Goal: Check status: Check status

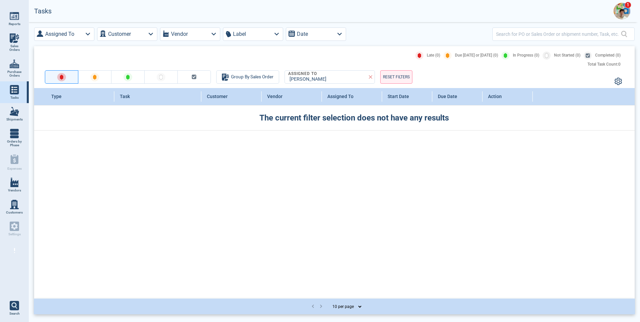
click at [15, 188] on link "Vendors" at bounding box center [14, 185] width 29 height 22
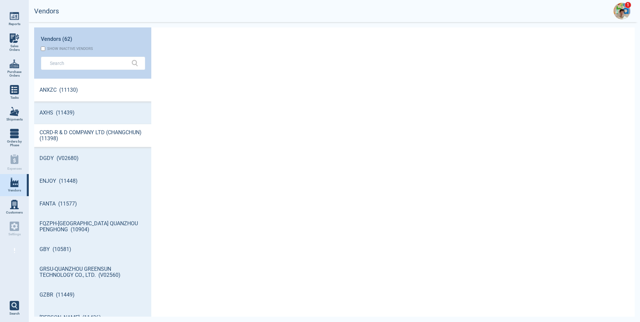
scroll to position [236, 115]
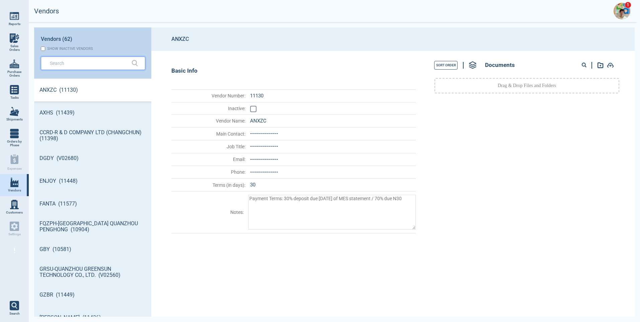
click at [74, 65] on input "text" at bounding box center [88, 63] width 76 height 10
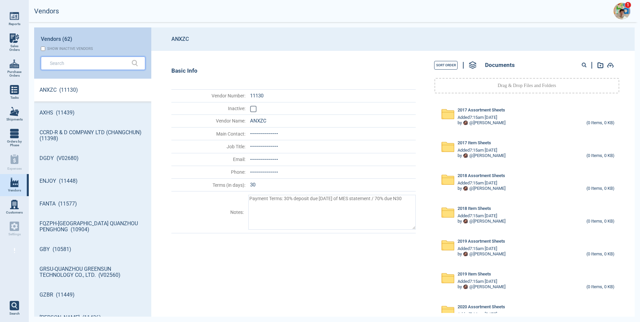
type textarea "x"
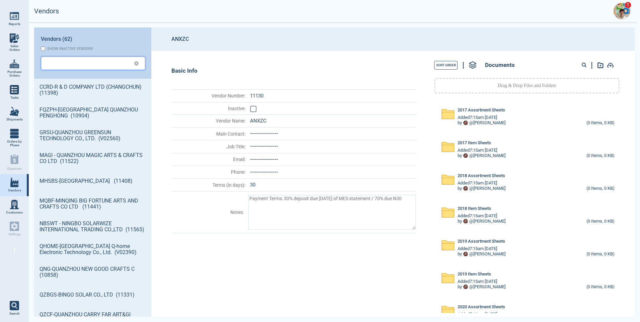
type textarea "x"
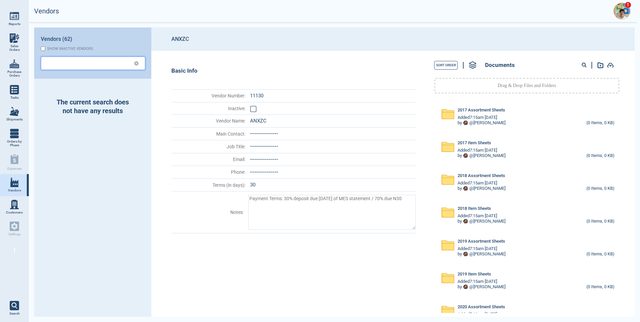
type textarea "x"
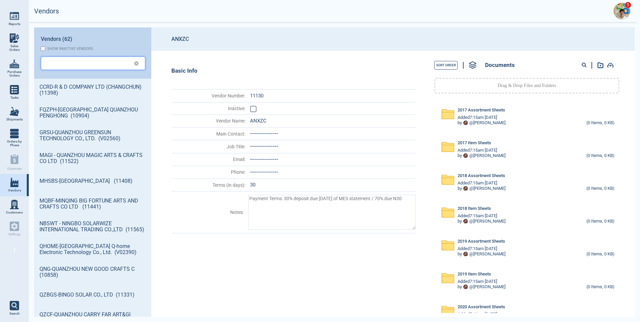
type textarea "x"
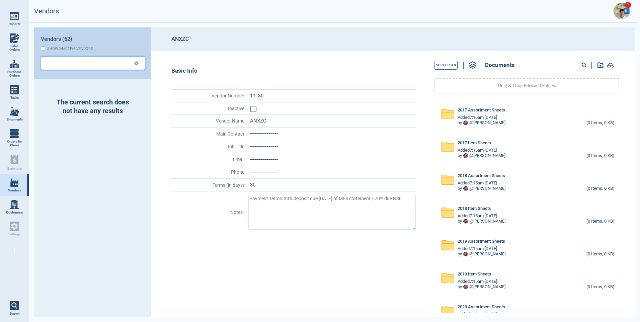
type textarea "x"
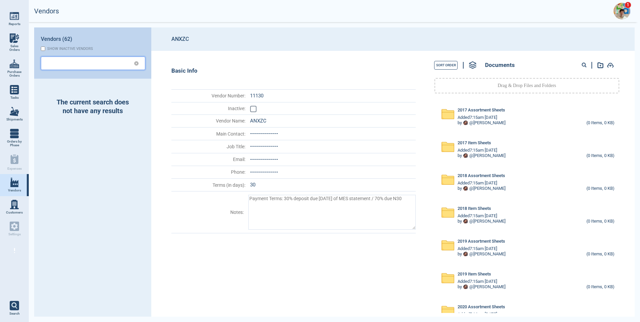
type textarea "x"
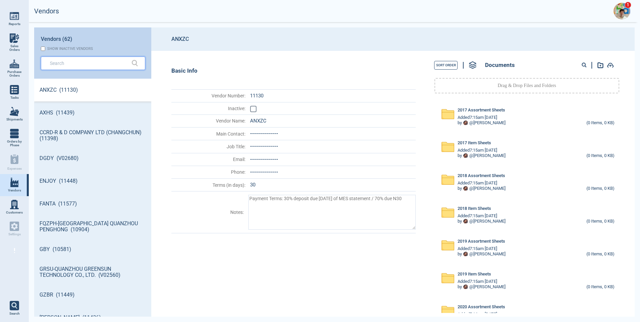
type textarea "x"
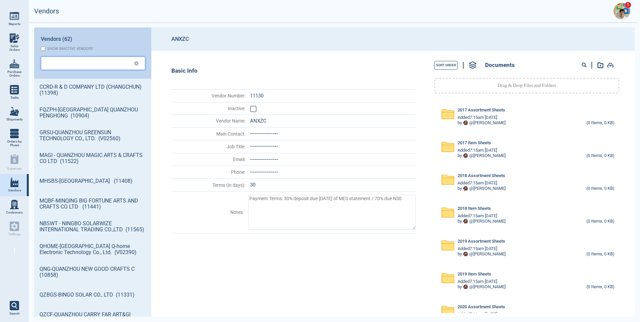
type textarea "x"
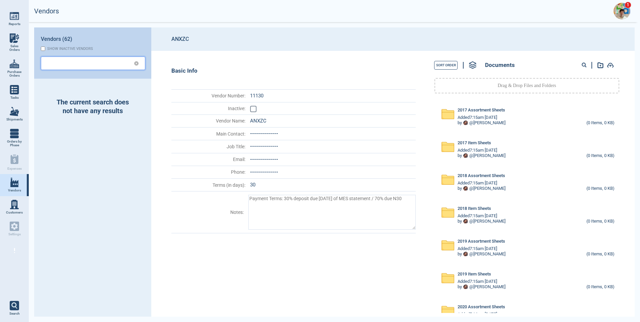
type textarea "x"
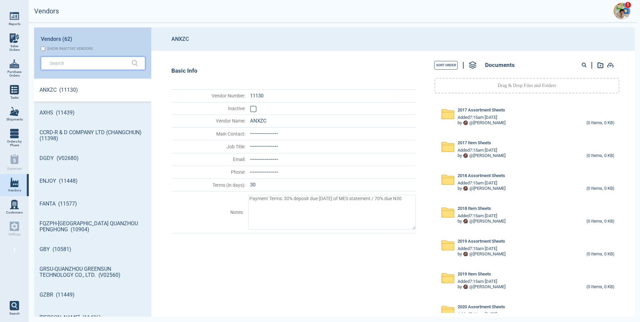
click at [74, 65] on input "text" at bounding box center [88, 63] width 76 height 10
type textarea "x"
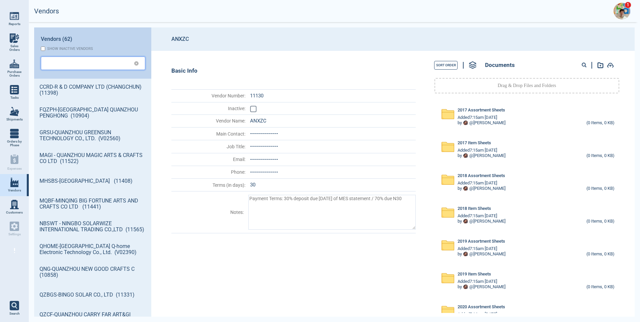
type textarea "x"
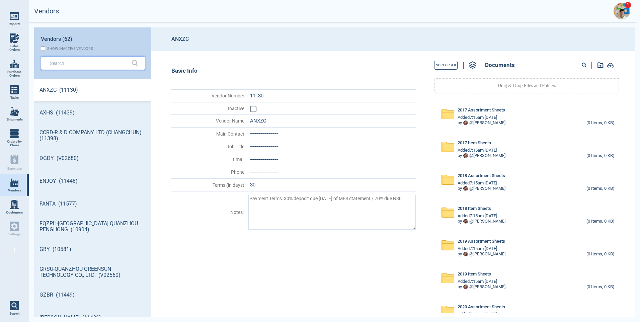
type textarea "x"
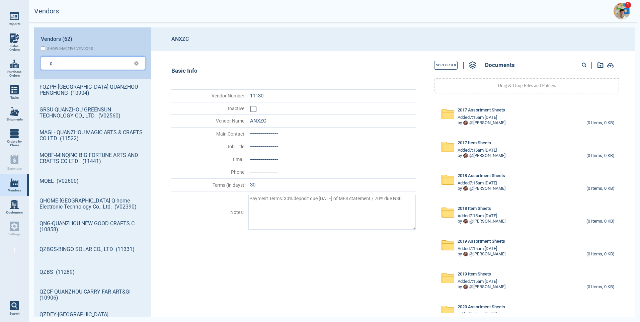
type input "q"
type textarea "x"
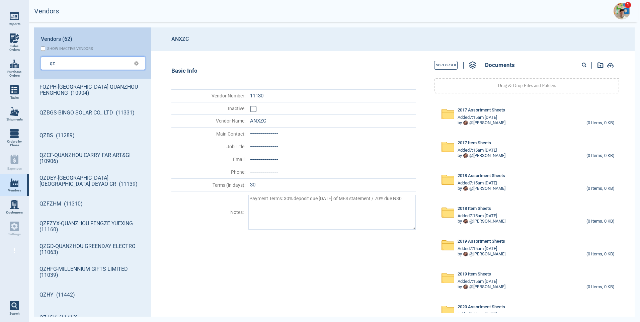
type input "qz"
type textarea "x"
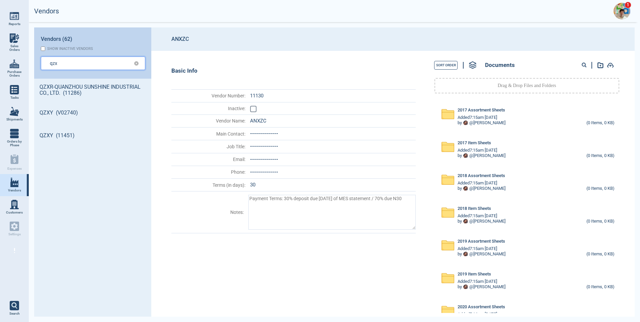
type input "qzx"
type textarea "x"
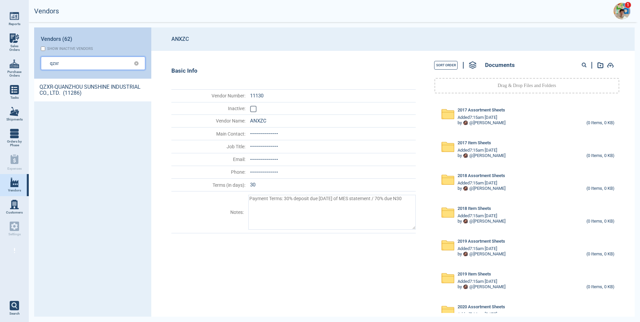
type input "qzxr"
click at [57, 86] on link "QZXR-QUANZHOU SUNSHINE INDUSTRIAL CO., LTD. (11286)" at bounding box center [92, 90] width 117 height 23
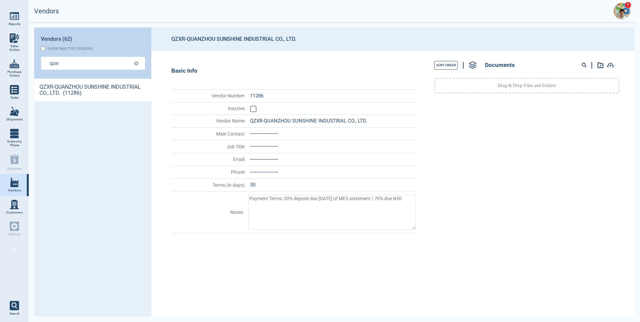
click at [582, 64] on circle at bounding box center [583, 64] width 3 height 3
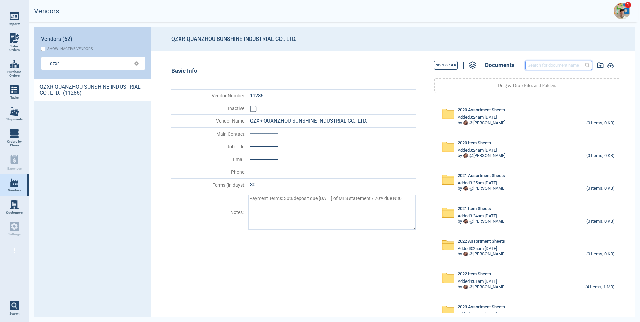
click at [547, 64] on input at bounding box center [558, 65] width 66 height 9
type input "16803"
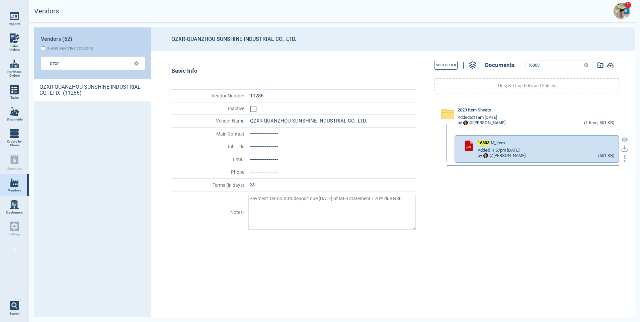
click at [622, 148] on icon "button" at bounding box center [624, 148] width 4 height 4
click at [620, 8] on img at bounding box center [621, 11] width 17 height 17
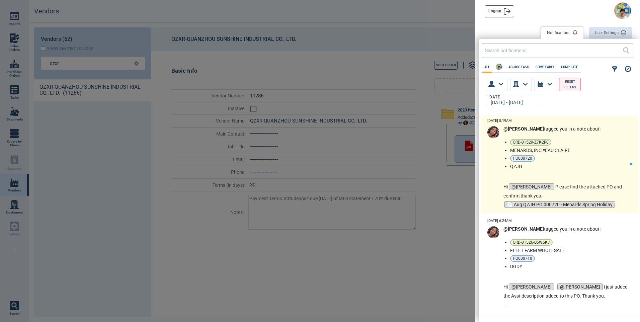
scroll to position [199, 157]
click at [570, 175] on div "@Maria tagged you in a note about: ORD-01529-Z7K2R0 MENARDS, INC.*EAU CLAIRE PO…" at bounding box center [566, 167] width 126 height 83
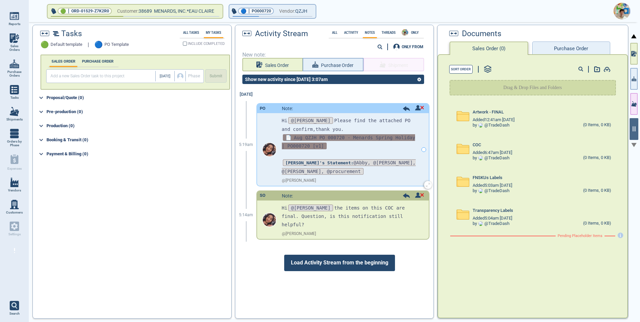
click at [356, 137] on span "📄 Aug QZJH PO 000720 - Menards Spring Holiday | PO000720 [v1]" at bounding box center [349, 141] width 134 height 15
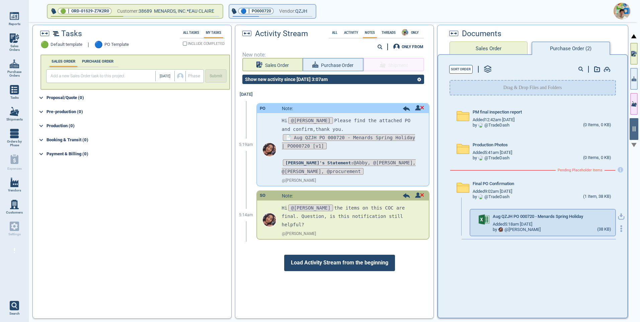
scroll to position [0, 0]
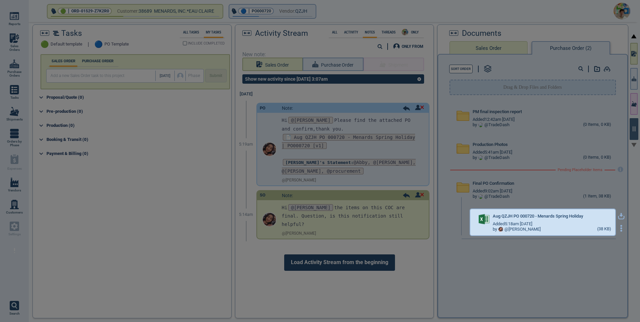
click at [618, 217] on icon "button" at bounding box center [621, 216] width 7 height 7
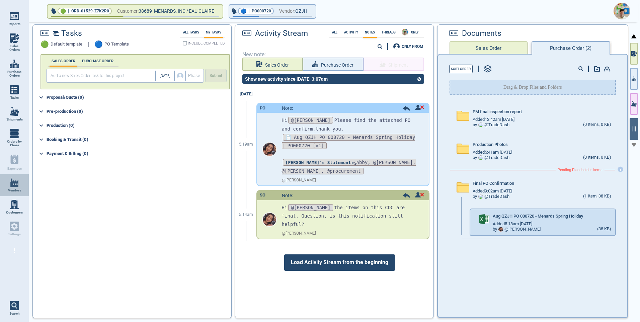
click at [16, 187] on img at bounding box center [14, 182] width 9 height 9
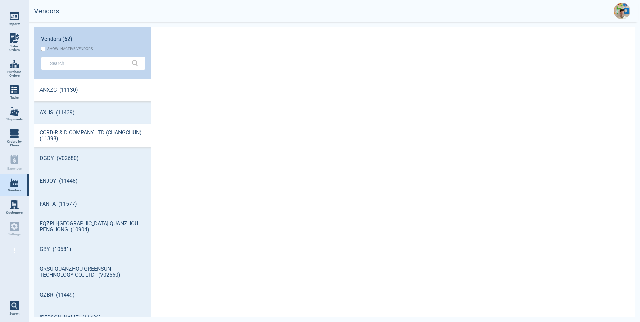
scroll to position [236, 115]
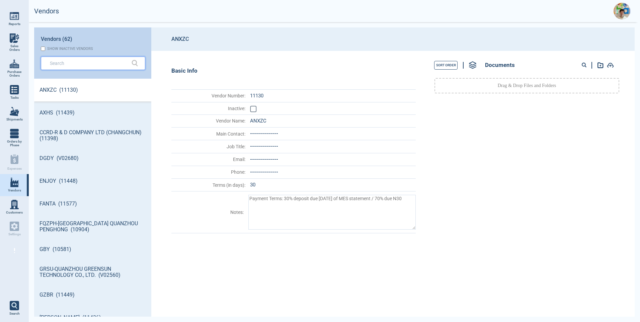
click at [74, 62] on input "text" at bounding box center [88, 63] width 76 height 10
type input "Z"
type textarea "x"
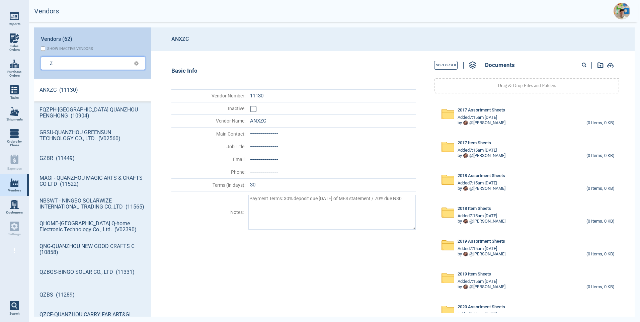
type input "Z"
type textarea "x"
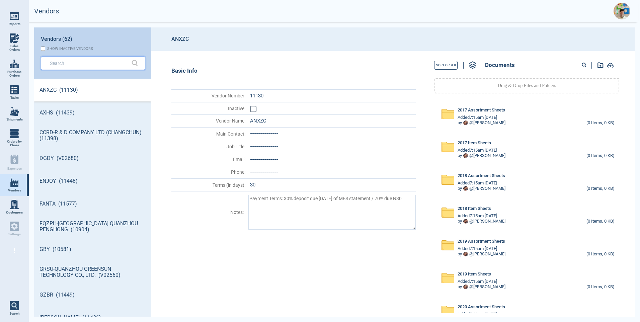
type textarea "x"
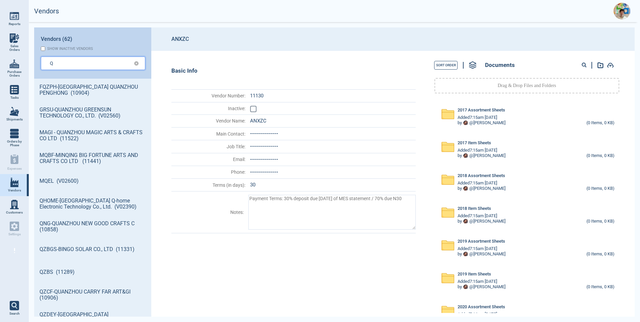
type input "Q"
type textarea "x"
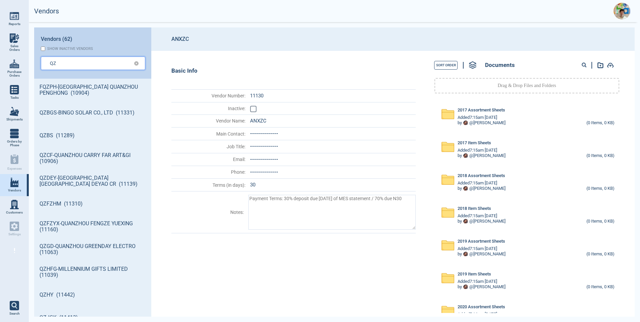
type input "QZ"
type textarea "x"
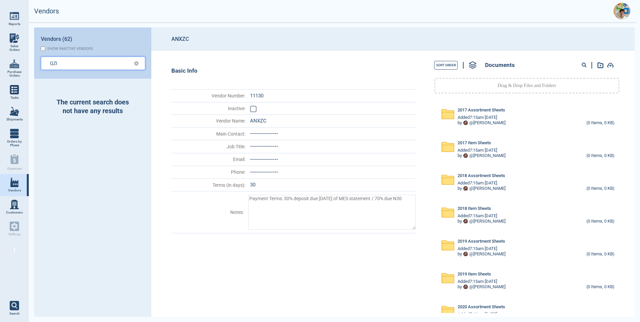
type input "QZI"
type textarea "x"
type input "QZIH"
type textarea "x"
type input "QZI"
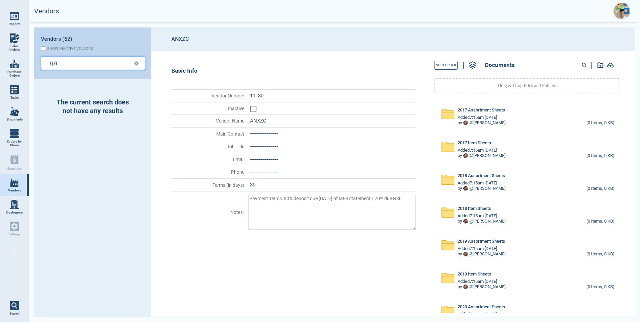
type textarea "x"
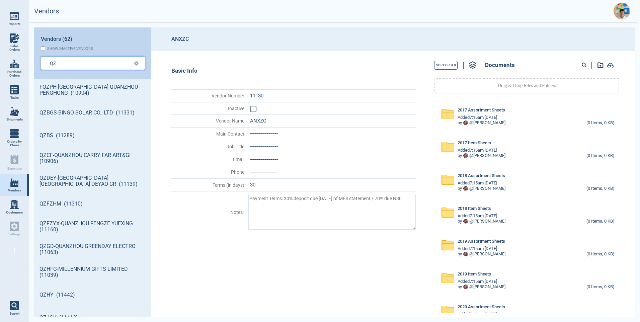
type input "QZ"
type textarea "x"
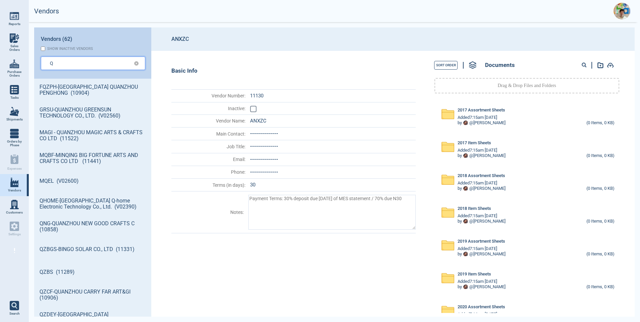
type input "Q"
type textarea "x"
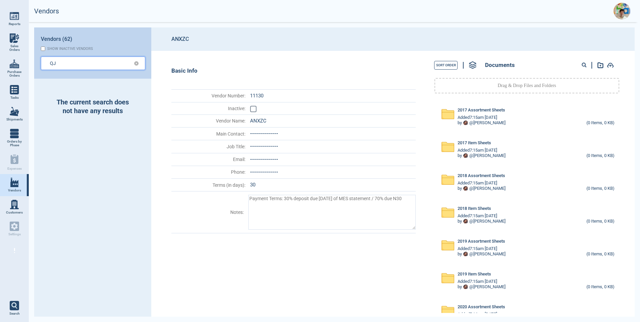
type input "QJ"
type textarea "x"
type input "QJH"
type textarea "x"
type input "QJ"
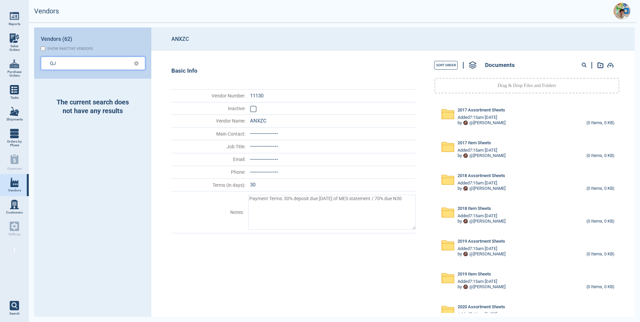
type textarea "x"
type input "Q"
type textarea "x"
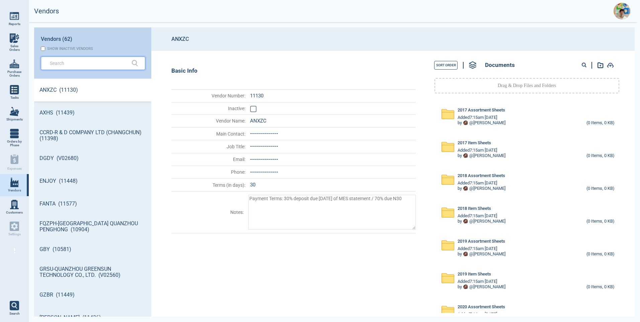
type textarea "x"
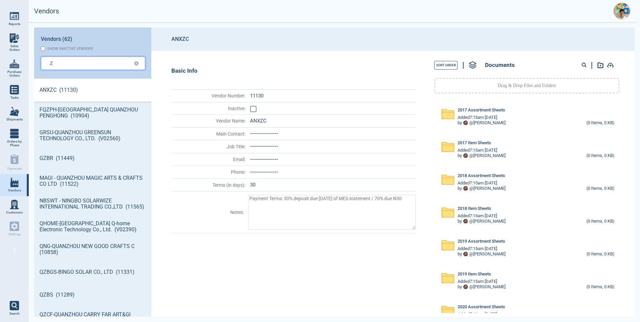
type input "Z"
type textarea "x"
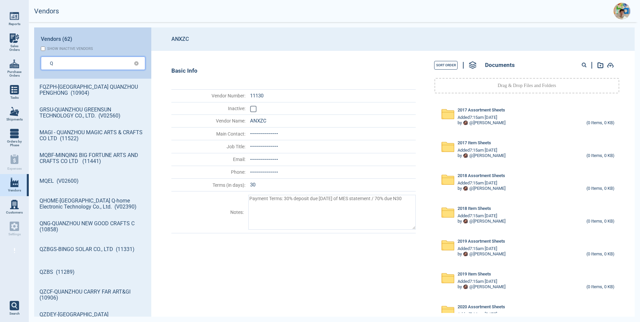
type input "Q"
type textarea "x"
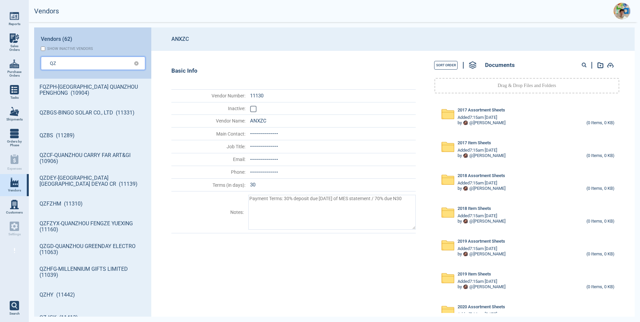
type input "QZ"
type textarea "x"
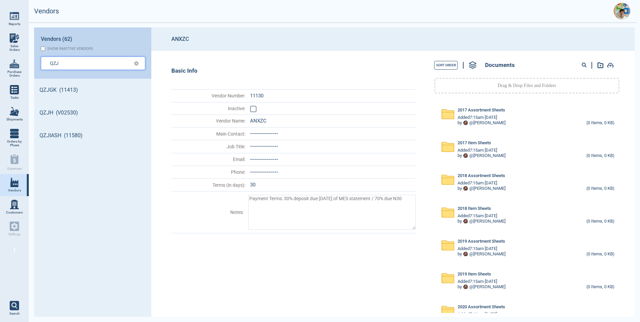
type input "QZJ"
type textarea "x"
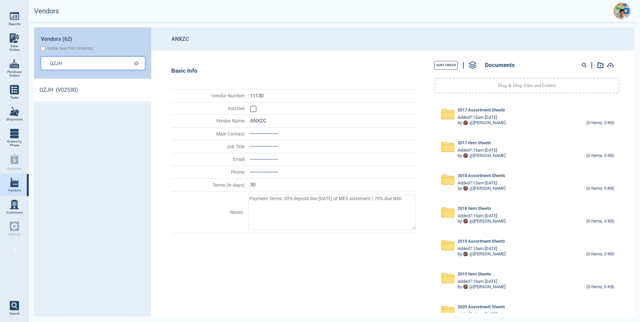
type input "QZJH"
click at [41, 90] on link "QZJH (V02530)" at bounding box center [92, 90] width 117 height 23
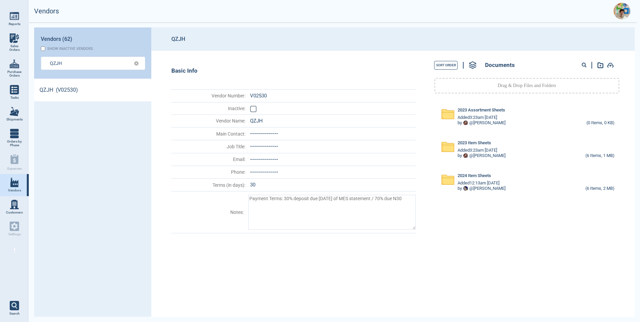
click at [584, 65] on circle at bounding box center [583, 64] width 3 height 3
click at [549, 66] on input at bounding box center [558, 65] width 66 height 9
type input "84053"
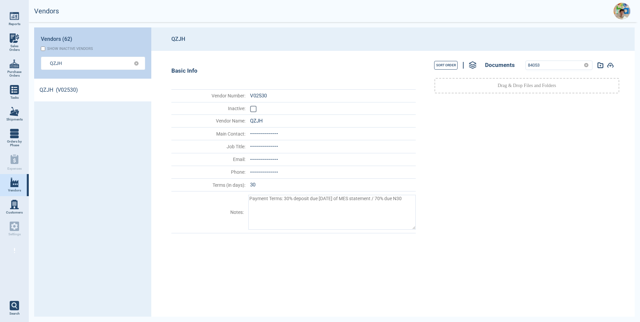
click at [15, 49] on span "Sales Orders" at bounding box center [14, 48] width 18 height 8
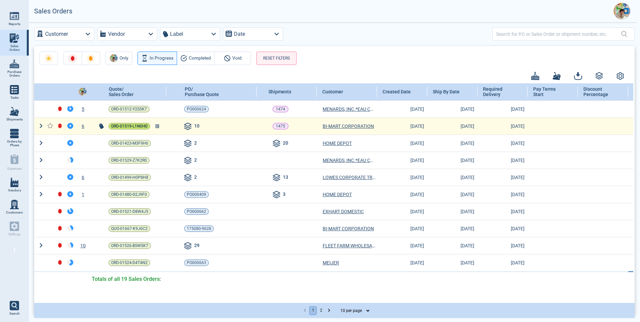
click at [134, 125] on span "ORD-01519-L1N0H0" at bounding box center [129, 126] width 36 height 7
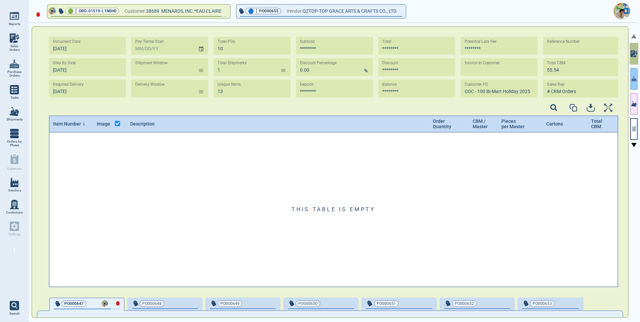
click at [632, 78] on icon "button" at bounding box center [633, 78] width 5 height 7
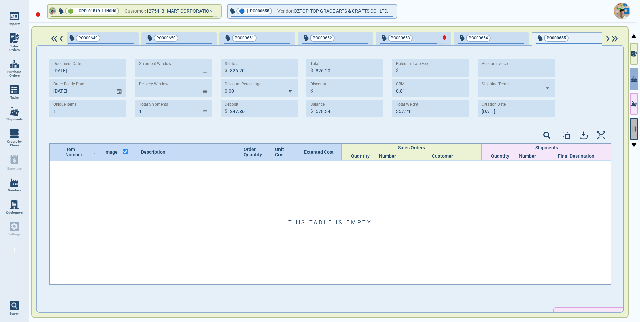
scroll to position [0, 161]
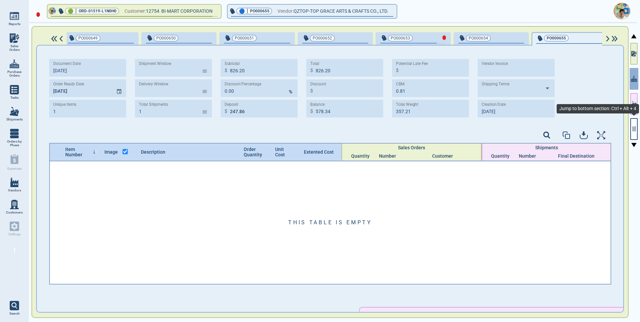
click at [635, 129] on icon "button" at bounding box center [634, 129] width 6 height 6
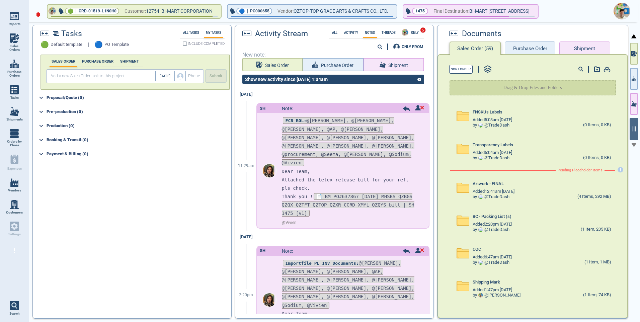
click at [10, 47] on span "Sales Orders" at bounding box center [14, 48] width 18 height 8
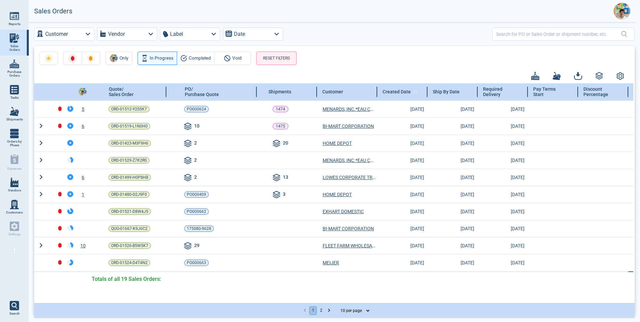
click at [413, 90] on icon at bounding box center [415, 92] width 4 height 4
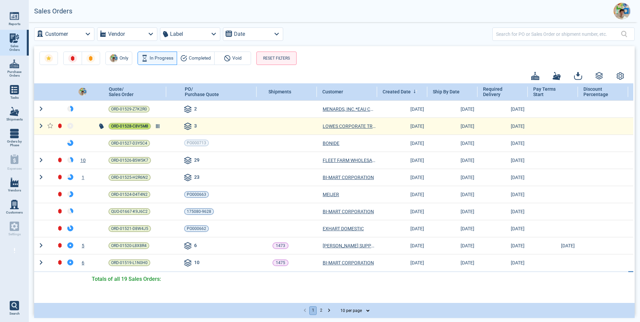
click at [138, 127] on span "ORD-01528-C8V5M8" at bounding box center [129, 126] width 37 height 7
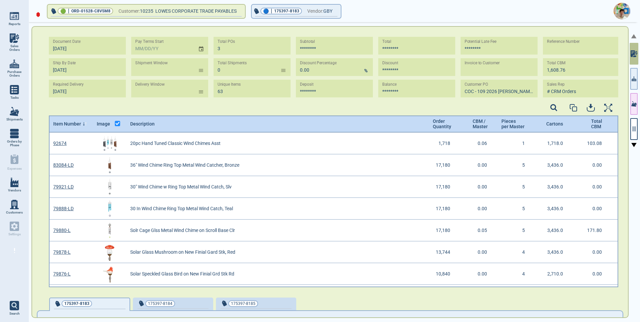
scroll to position [2, 2]
click at [631, 137] on button "button" at bounding box center [633, 129] width 7 height 22
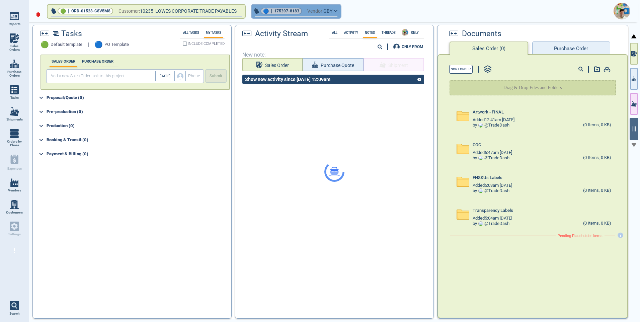
click at [341, 12] on button "🔵 | 175397-8183 Vendor: GBY" at bounding box center [296, 11] width 89 height 13
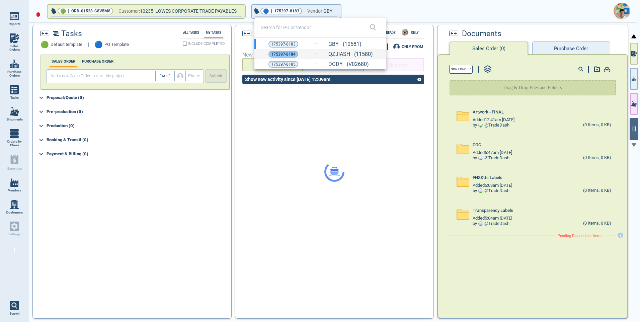
click at [279, 55] on span "175397-8184" at bounding box center [283, 54] width 24 height 7
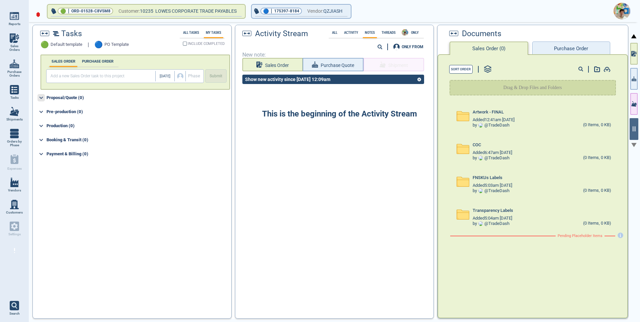
click at [42, 98] on icon at bounding box center [40, 97] width 7 height 7
click at [89, 62] on label "PURCHASE ORDER" at bounding box center [97, 61] width 35 height 4
click at [583, 45] on button "Purchase Order" at bounding box center [571, 47] width 78 height 13
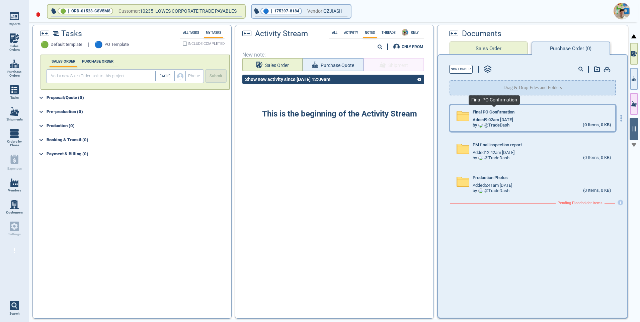
click at [505, 113] on span "Final PO Confirmation" at bounding box center [493, 112] width 42 height 5
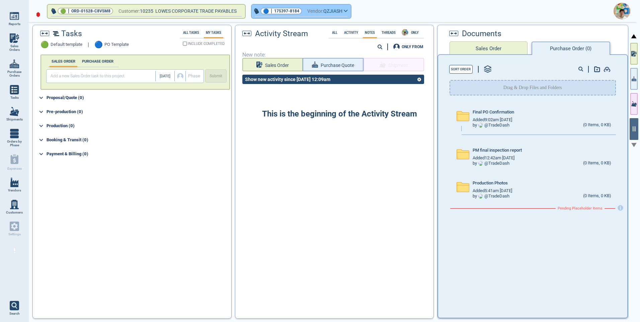
click at [347, 10] on icon "button" at bounding box center [345, 11] width 3 height 2
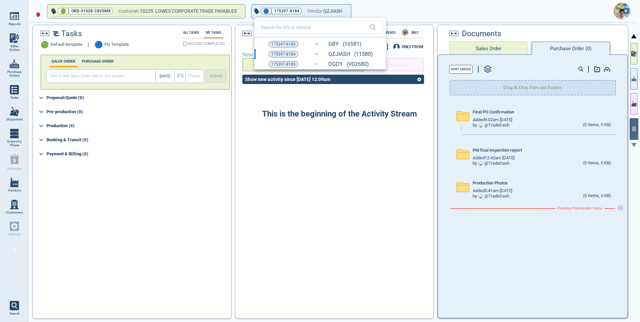
click at [376, 9] on div at bounding box center [320, 161] width 640 height 322
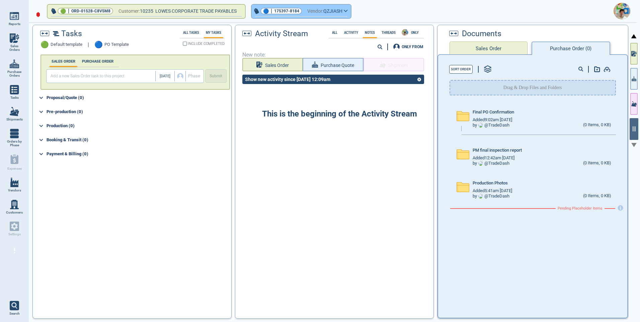
click at [348, 10] on button "🔵 | 175397-8184 Vendor: [GEOGRAPHIC_DATA]" at bounding box center [301, 11] width 99 height 13
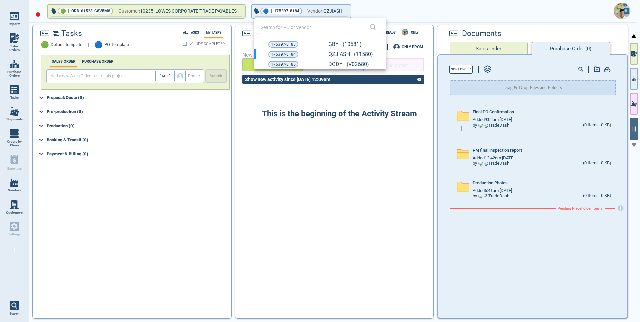
click at [284, 65] on span "175397-8185" at bounding box center [283, 64] width 24 height 7
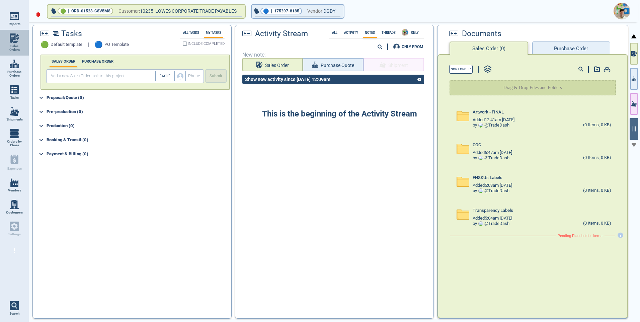
click at [11, 41] on img at bounding box center [14, 37] width 9 height 9
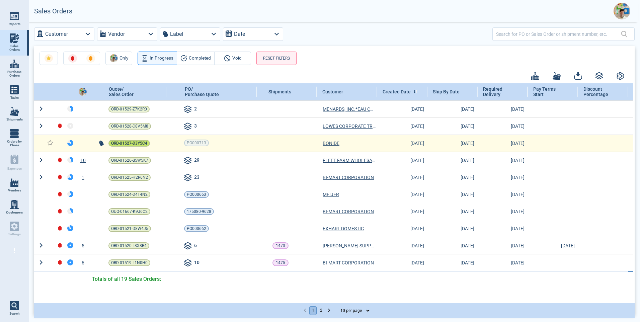
click at [131, 146] on span "ORD-01527-D3Y5C4" at bounding box center [129, 143] width 36 height 7
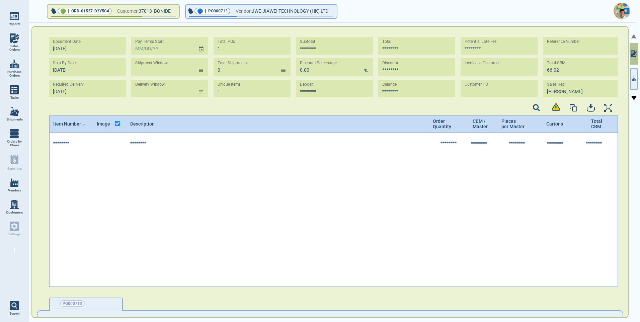
scroll to position [153, 567]
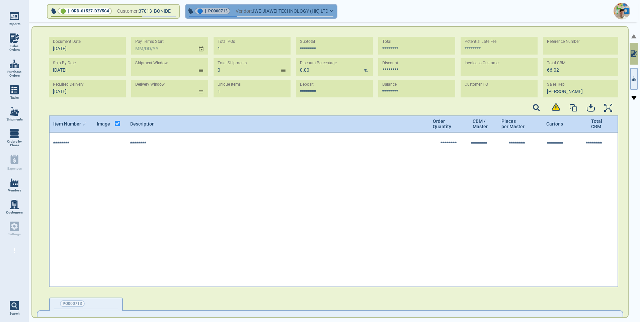
click at [334, 11] on icon "button" at bounding box center [332, 10] width 4 height 3
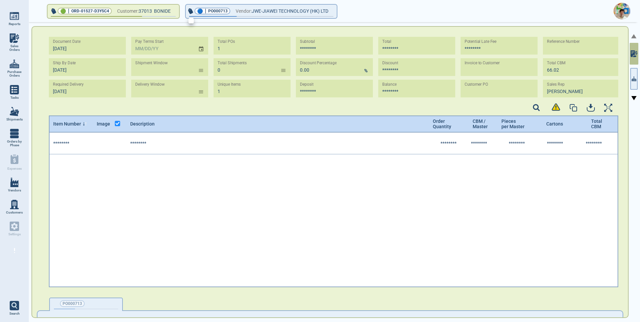
click at [237, 115] on div at bounding box center [320, 161] width 640 height 322
click at [632, 81] on icon "button" at bounding box center [633, 78] width 5 height 7
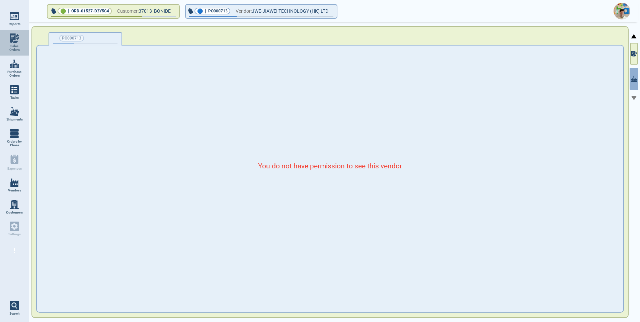
click at [13, 37] on img at bounding box center [14, 37] width 9 height 9
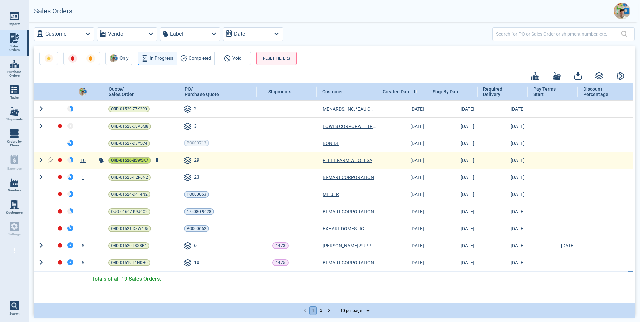
click at [134, 158] on span "ORD-01526-B5W5K7" at bounding box center [129, 160] width 37 height 7
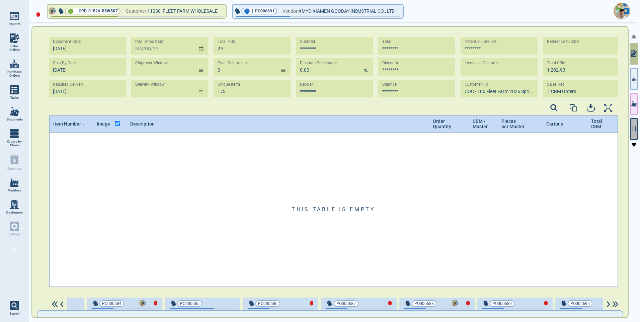
scroll to position [0, 153]
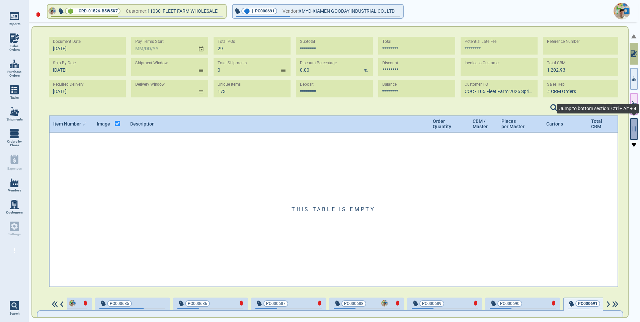
click at [633, 130] on icon "button" at bounding box center [633, 128] width 3 height 5
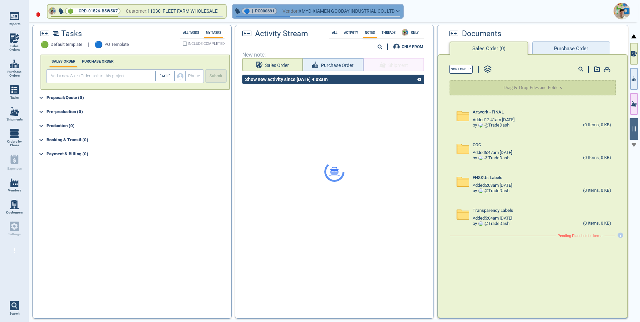
click at [403, 13] on button "🔵 | PO000691 Vendor: XMYD-XIAMEN GOODAY INDUSTRIAL CO., LTD" at bounding box center [318, 11] width 170 height 13
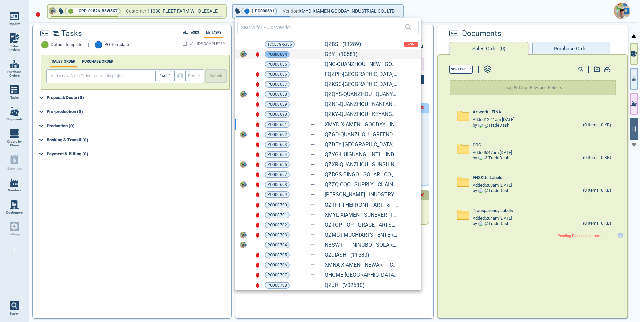
click at [276, 53] on span "PO000684" at bounding box center [276, 54] width 19 height 7
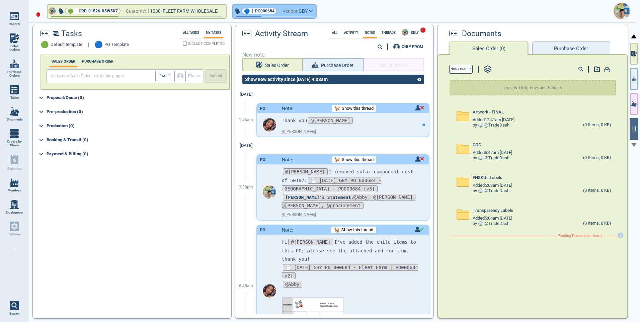
click at [313, 11] on icon "button" at bounding box center [310, 11] width 3 height 2
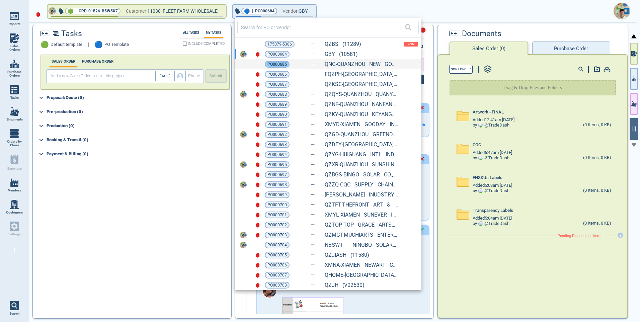
click at [270, 63] on span "PO000685" at bounding box center [276, 64] width 19 height 7
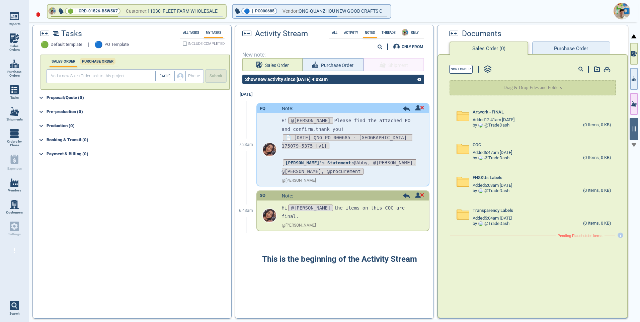
click at [99, 62] on label "PURCHASE ORDER" at bounding box center [97, 61] width 35 height 4
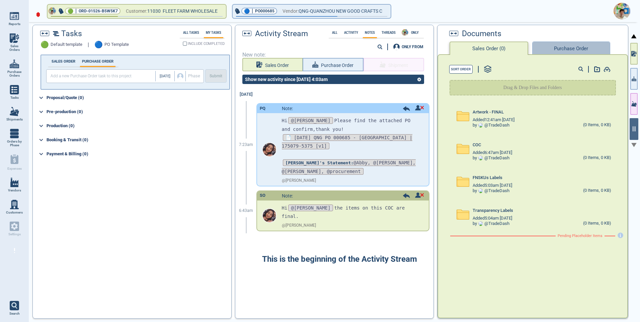
click at [559, 51] on button "Purchase Order" at bounding box center [571, 47] width 78 height 13
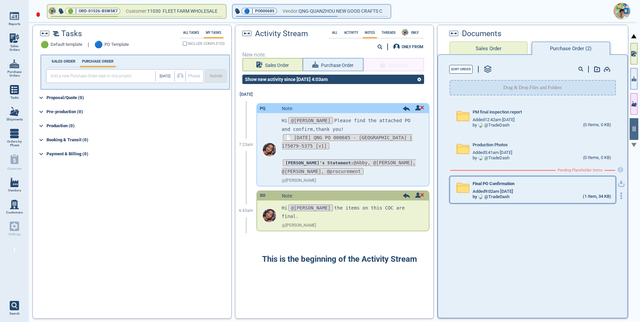
click at [468, 187] on icon at bounding box center [463, 188] width 12 height 10
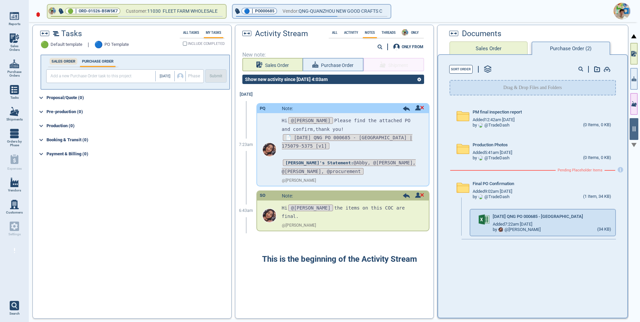
click at [55, 62] on label "SALES ORDER" at bounding box center [64, 61] width 28 height 4
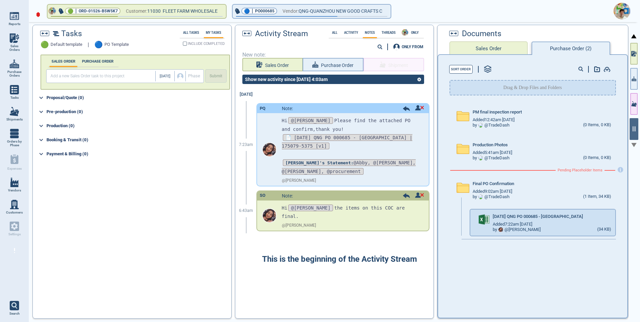
click at [98, 65] on div "SALES ORDER PURCHASE ORDER" at bounding box center [83, 61] width 74 height 12
click at [65, 99] on div "Proposal/Quote (0)" at bounding box center [139, 97] width 184 height 11
click at [40, 100] on icon at bounding box center [40, 97] width 7 height 7
click at [42, 111] on icon at bounding box center [41, 112] width 4 height 2
click at [42, 111] on icon at bounding box center [40, 111] width 7 height 7
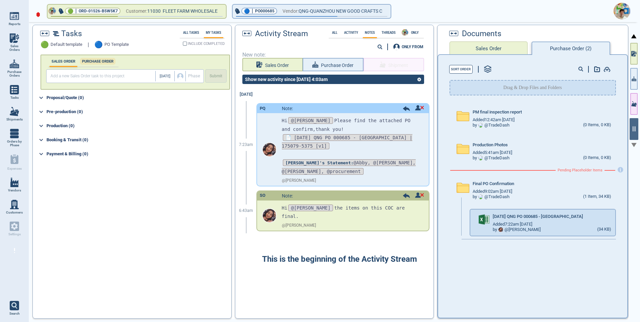
click at [86, 64] on div "SALES ORDER PURCHASE ORDER" at bounding box center [83, 61] width 74 height 12
click at [98, 61] on label "PURCHASE ORDER" at bounding box center [97, 61] width 35 height 4
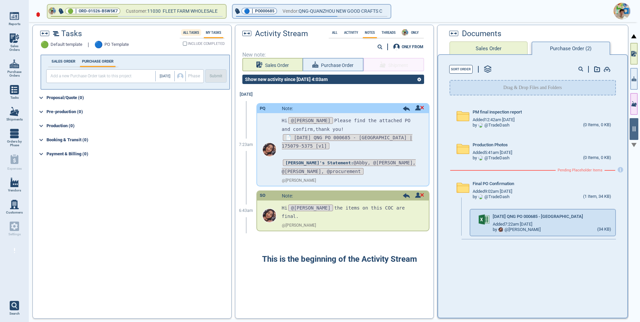
click at [189, 32] on label "All Tasks" at bounding box center [191, 33] width 20 height 4
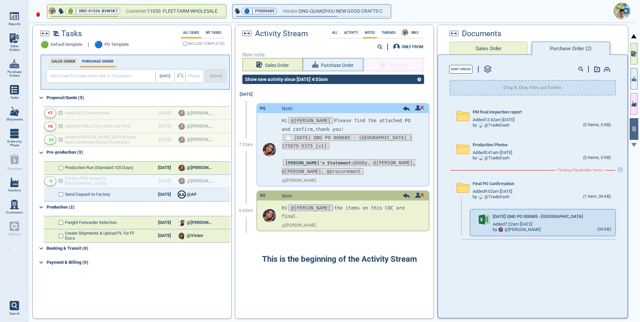
click at [72, 64] on div "SALES ORDER" at bounding box center [64, 61] width 28 height 7
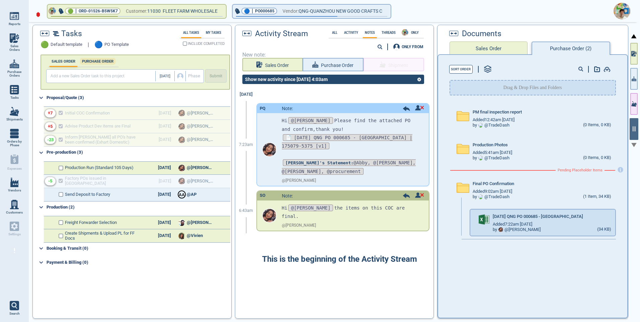
click at [89, 63] on label "PURCHASE ORDER" at bounding box center [97, 61] width 35 height 4
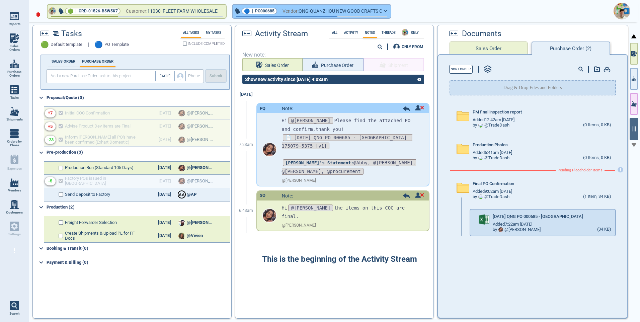
click at [390, 11] on button "🔵 | PO000685 Vendor: QNG-[GEOGRAPHIC_DATA] NEW GOOD CRAFTS C" at bounding box center [312, 11] width 158 height 13
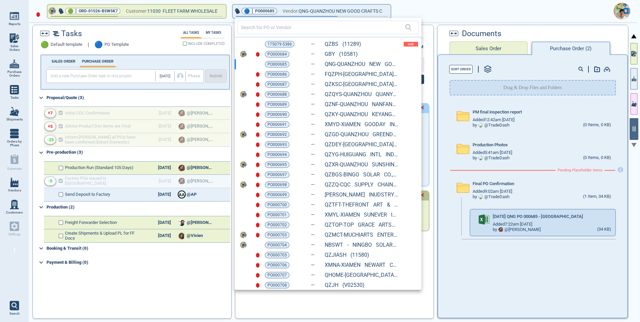
drag, startPoint x: 277, startPoint y: 74, endPoint x: 275, endPoint y: 84, distance: 11.0
click at [277, 74] on span "PO000686" at bounding box center [276, 74] width 19 height 7
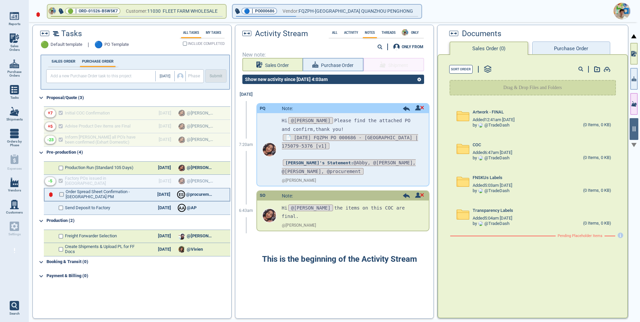
click at [61, 195] on input "checkbox" at bounding box center [61, 194] width 5 height 5
checkbox input "true"
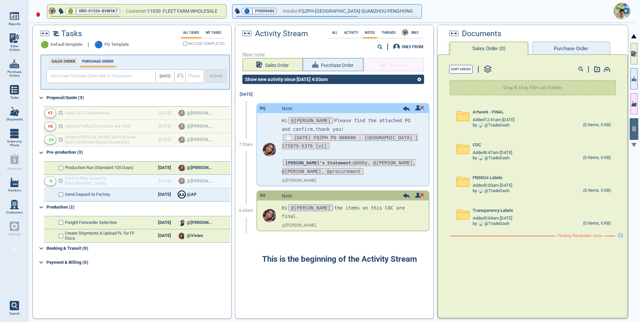
click at [59, 60] on label "SALES ORDER" at bounding box center [64, 61] width 28 height 4
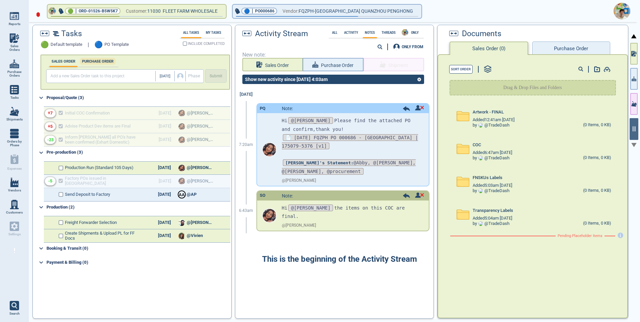
click at [85, 61] on label "PURCHASE ORDER" at bounding box center [97, 61] width 35 height 4
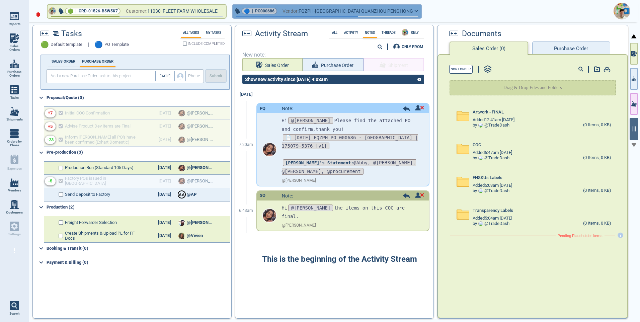
click at [415, 11] on icon "button" at bounding box center [416, 11] width 3 height 2
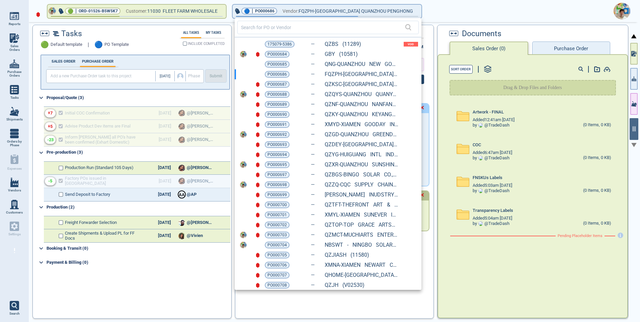
drag, startPoint x: 282, startPoint y: 83, endPoint x: 278, endPoint y: 98, distance: 15.6
click at [282, 83] on span "PO000687" at bounding box center [276, 84] width 19 height 7
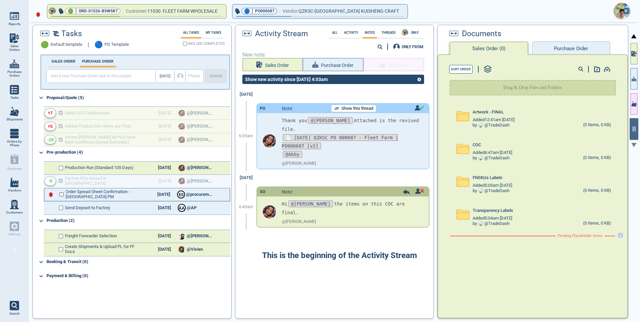
click at [62, 193] on input "checkbox" at bounding box center [61, 194] width 5 height 5
checkbox input "false"
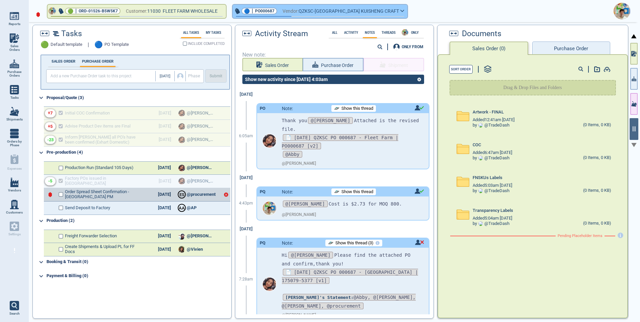
click at [400, 12] on icon "button" at bounding box center [402, 10] width 4 height 3
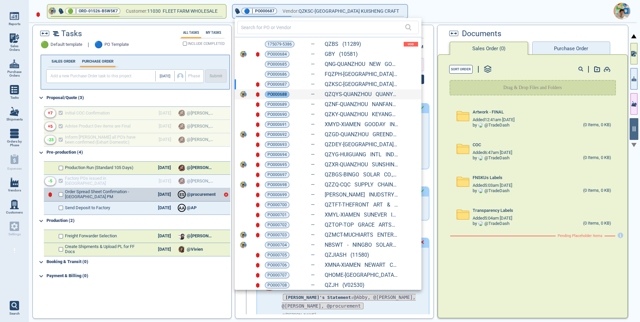
click at [277, 94] on span "PO000688" at bounding box center [276, 94] width 19 height 7
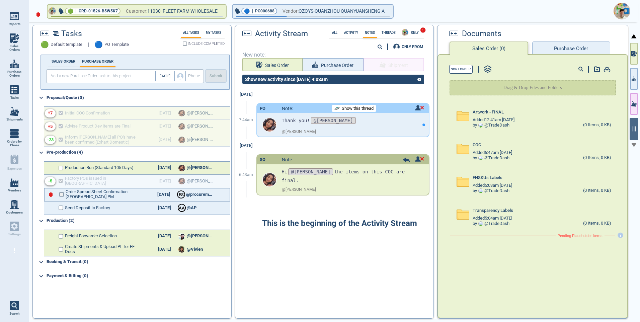
click at [59, 193] on input "checkbox" at bounding box center [61, 194] width 5 height 5
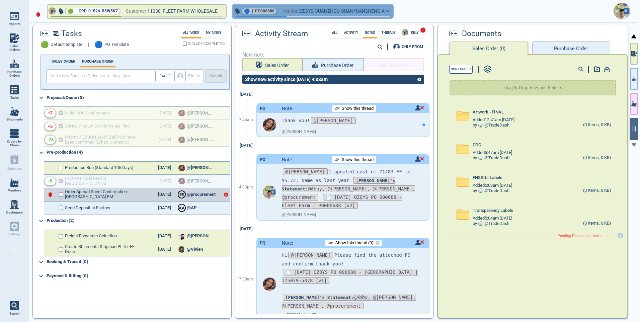
click at [390, 11] on icon "button" at bounding box center [388, 10] width 4 height 3
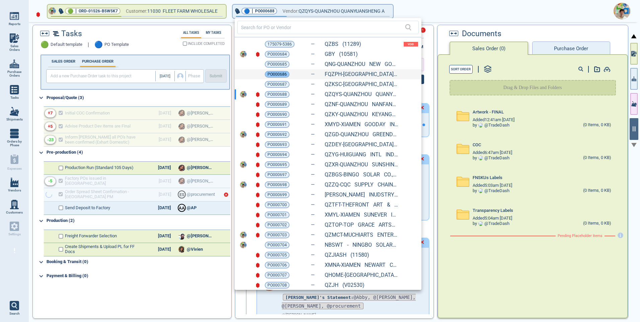
checkbox input "true"
click at [273, 76] on span "PO000686" at bounding box center [276, 74] width 19 height 7
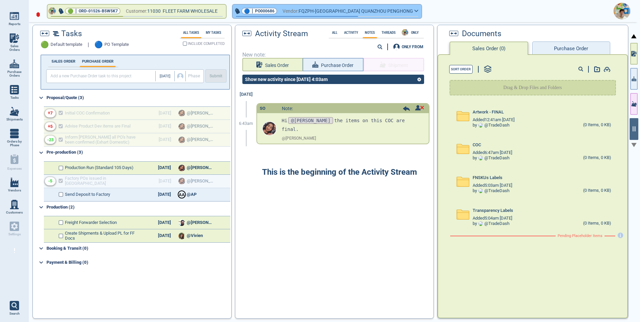
click at [394, 13] on button "🔵 | PO000686 Vendor: FQZPH-[GEOGRAPHIC_DATA] [GEOGRAPHIC_DATA] PENGHONG" at bounding box center [327, 11] width 189 height 13
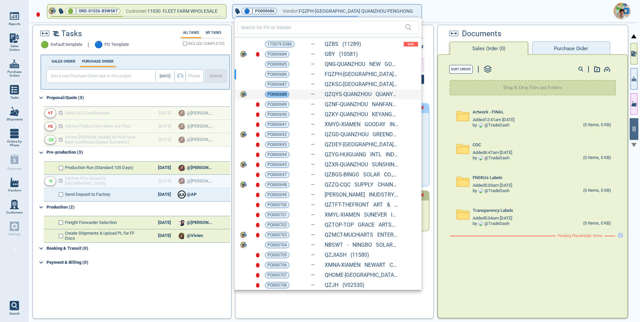
click at [278, 94] on span "PO000688" at bounding box center [276, 94] width 19 height 7
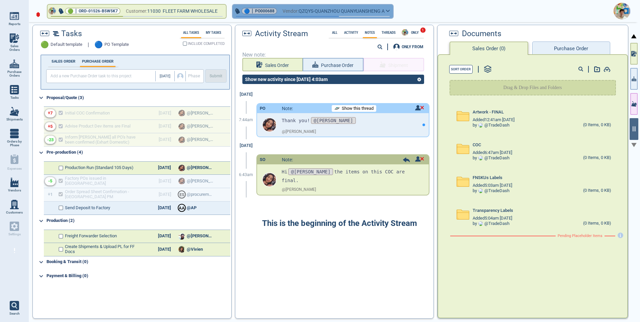
click at [393, 13] on button "🔵 | PO000688 Vendor: QZQYS-QUANZHOU QUANYUANSHENG A" at bounding box center [313, 11] width 160 height 13
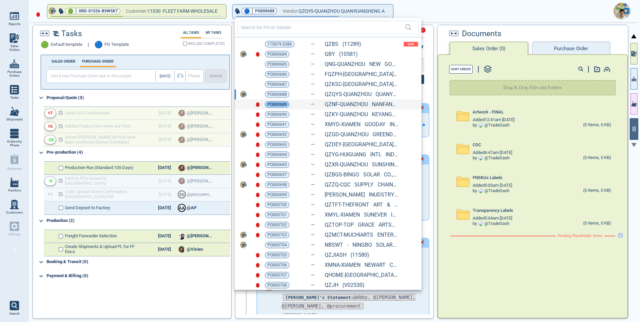
click at [276, 106] on span "PO000689" at bounding box center [276, 104] width 19 height 7
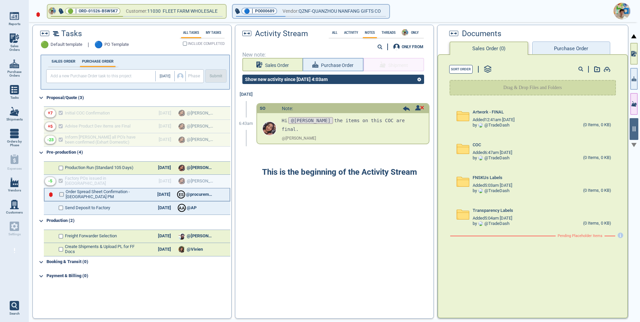
click at [62, 195] on input "checkbox" at bounding box center [61, 194] width 5 height 5
checkbox input "false"
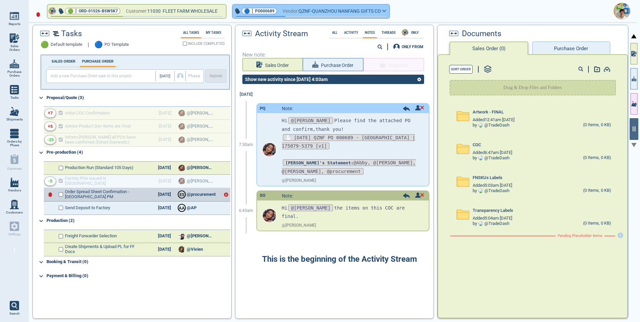
click at [388, 13] on button "🔵 | PO000689 Vendor: QZNF-QUANZHOU NANFANG GIFTS CO" at bounding box center [311, 11] width 157 height 13
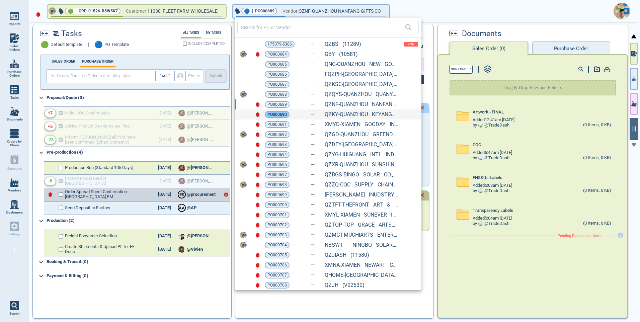
click at [277, 115] on span "PO000690" at bounding box center [276, 114] width 19 height 7
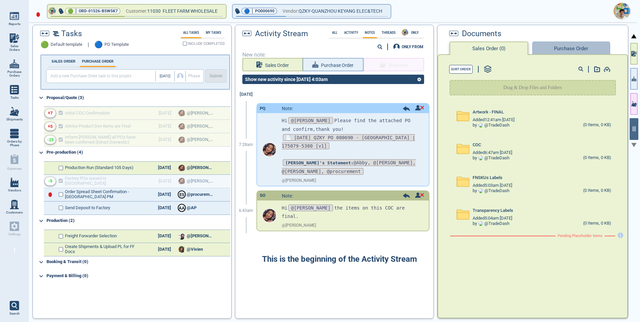
click at [565, 48] on button "Purchase Order" at bounding box center [571, 47] width 78 height 13
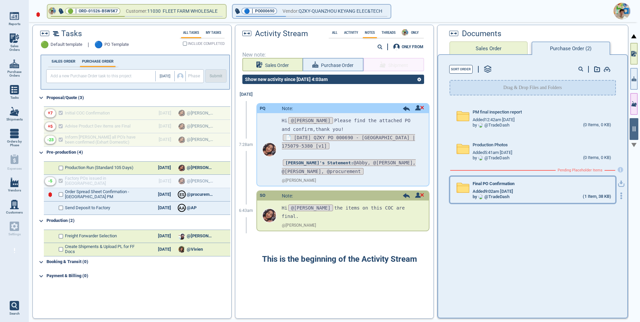
click at [464, 188] on icon at bounding box center [463, 188] width 12 height 10
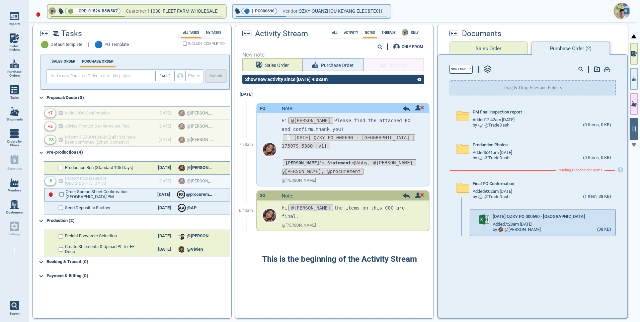
click at [60, 195] on input "checkbox" at bounding box center [61, 194] width 5 height 5
checkbox input "false"
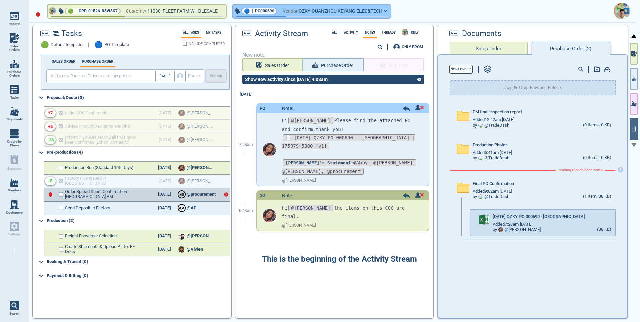
click at [387, 11] on icon "button" at bounding box center [385, 10] width 4 height 3
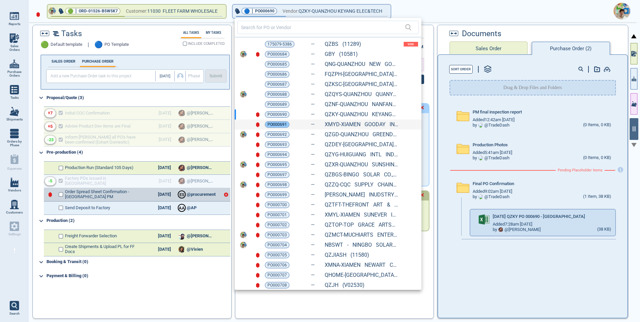
click at [280, 125] on span "PO000691" at bounding box center [276, 124] width 19 height 7
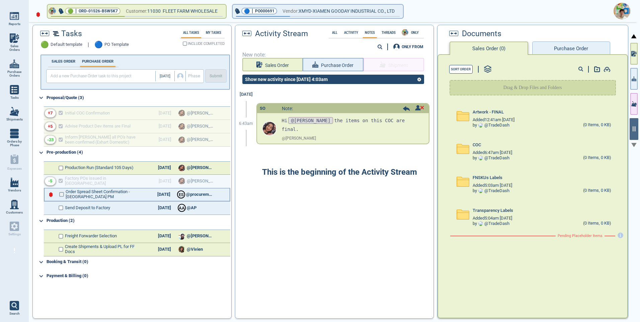
click at [62, 193] on input "checkbox" at bounding box center [61, 194] width 5 height 5
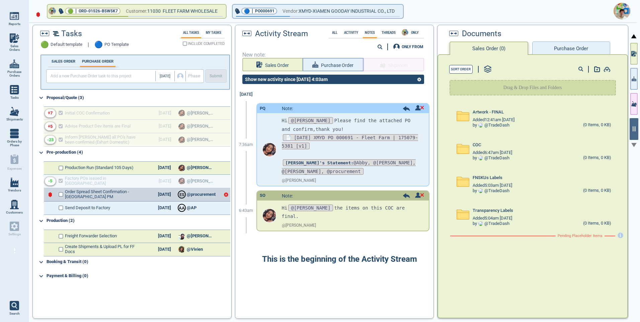
click at [562, 47] on button "Purchase Order" at bounding box center [571, 47] width 78 height 13
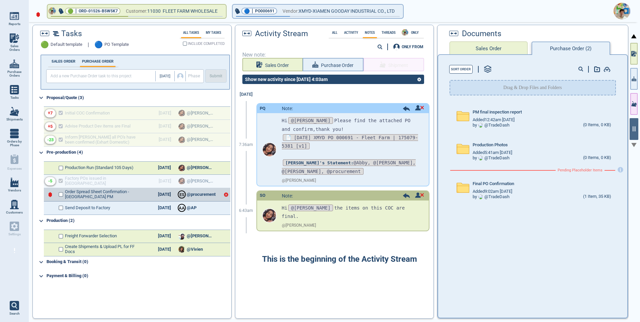
click at [483, 189] on span "Added 9:02am [DATE]" at bounding box center [491, 191] width 39 height 5
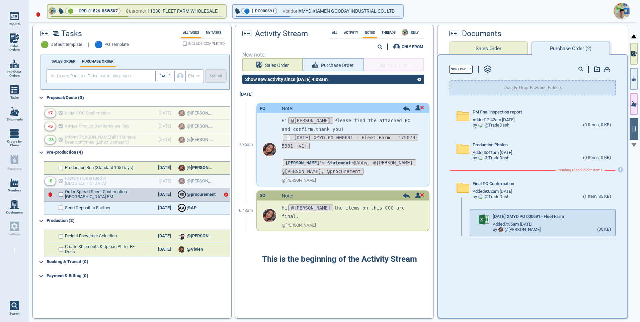
checkbox input "true"
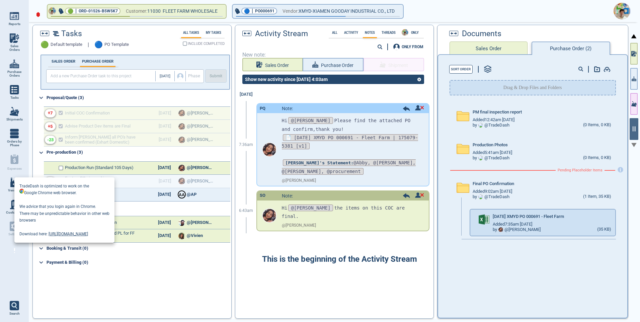
click at [404, 13] on div at bounding box center [320, 161] width 640 height 322
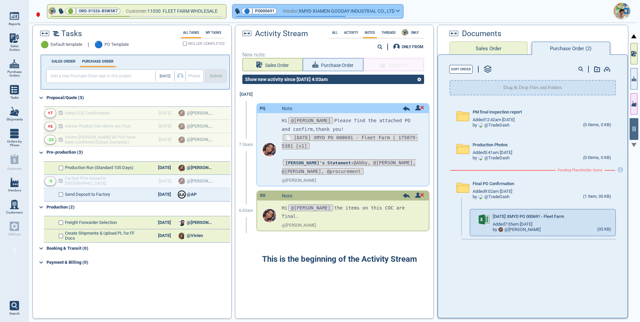
click at [400, 12] on icon "button" at bounding box center [398, 10] width 4 height 3
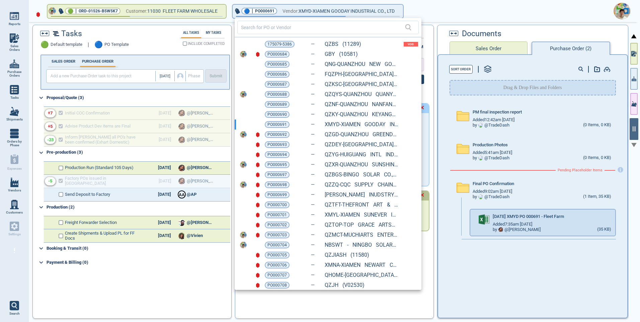
drag, startPoint x: 280, startPoint y: 135, endPoint x: 278, endPoint y: 138, distance: 3.6
click at [280, 135] on span "PO000692" at bounding box center [276, 134] width 19 height 7
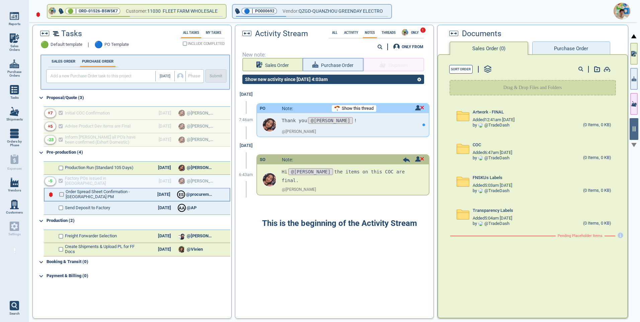
click at [61, 193] on input "checkbox" at bounding box center [61, 194] width 5 height 5
checkbox input "false"
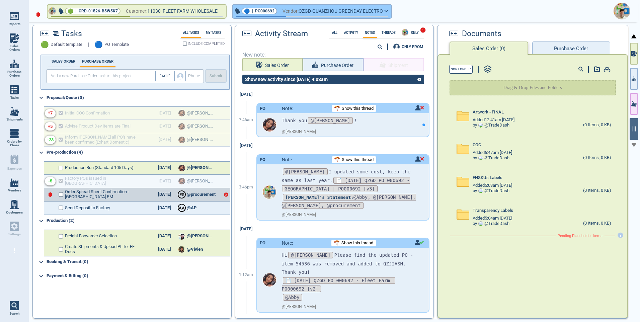
click at [388, 12] on icon "button" at bounding box center [386, 10] width 4 height 3
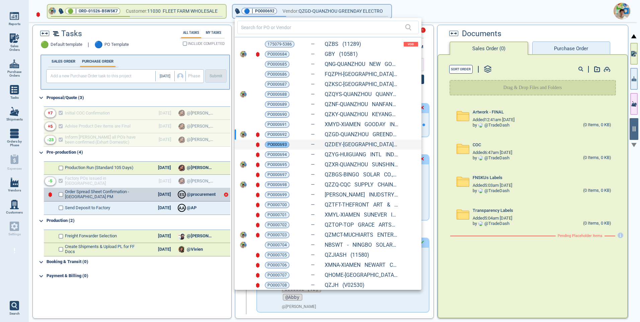
click at [278, 145] on span "PO000693" at bounding box center [276, 144] width 19 height 7
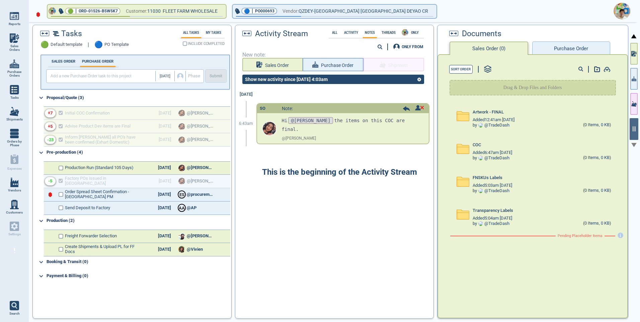
click at [578, 47] on button "Purchase Order" at bounding box center [571, 47] width 78 height 13
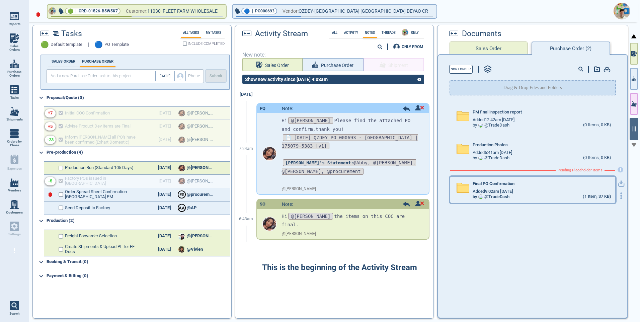
click at [477, 190] on span "Added 9:02am [DATE]" at bounding box center [492, 191] width 40 height 5
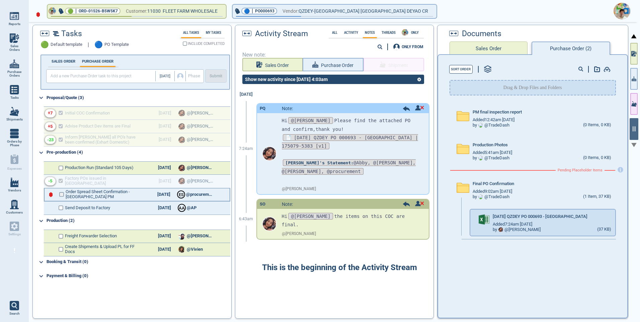
click at [63, 193] on input "checkbox" at bounding box center [61, 194] width 5 height 5
checkbox input "false"
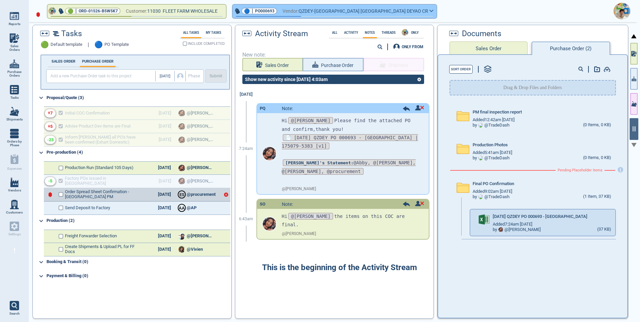
click at [429, 11] on icon "button" at bounding box center [431, 10] width 4 height 3
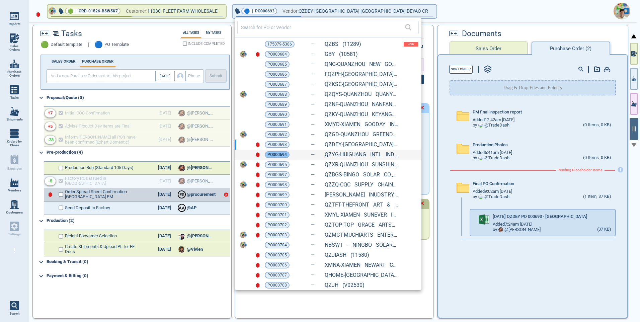
click at [273, 154] on span "PO000694" at bounding box center [276, 154] width 19 height 7
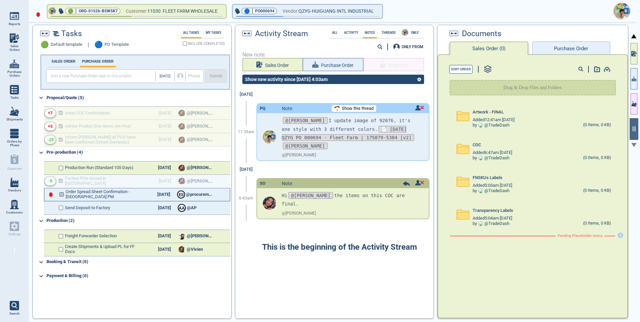
click at [63, 193] on input "checkbox" at bounding box center [61, 194] width 5 height 5
checkbox input "false"
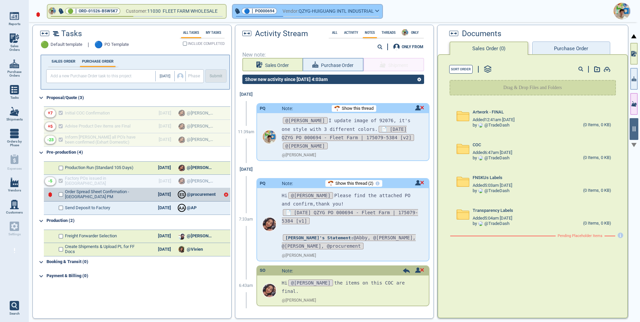
click at [379, 12] on icon "button" at bounding box center [377, 10] width 4 height 3
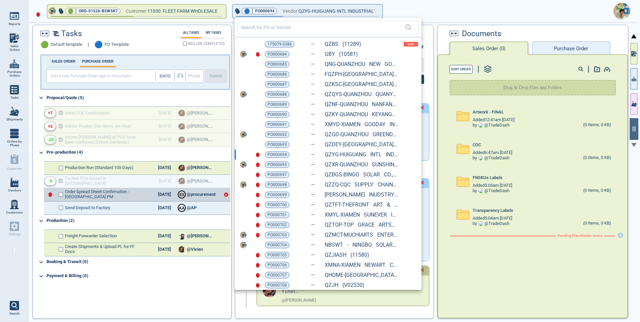
drag, startPoint x: 276, startPoint y: 166, endPoint x: 254, endPoint y: 162, distance: 22.7
click at [276, 166] on span "PO000695" at bounding box center [276, 164] width 19 height 7
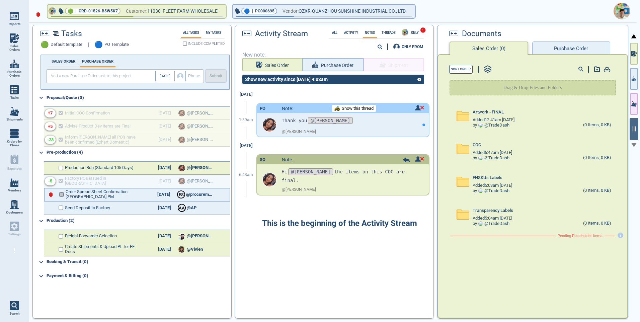
click at [63, 194] on input "checkbox" at bounding box center [61, 194] width 5 height 5
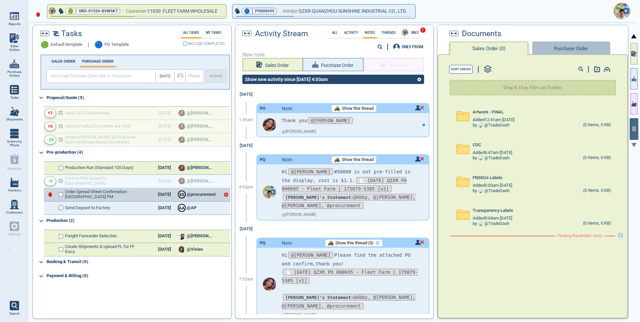
click at [551, 53] on button "Purchase Order" at bounding box center [571, 47] width 78 height 13
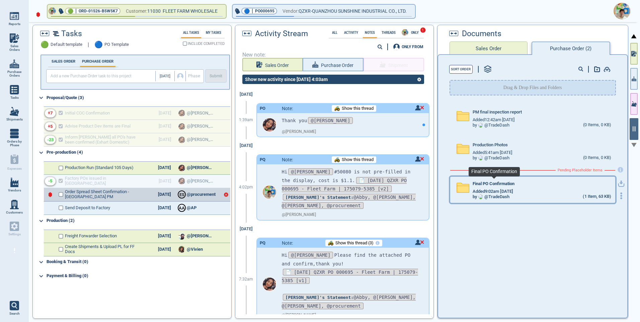
click at [486, 184] on span "Final PO Confirmation" at bounding box center [493, 183] width 42 height 5
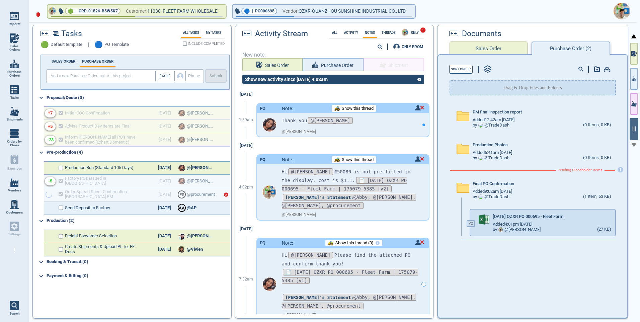
checkbox input "true"
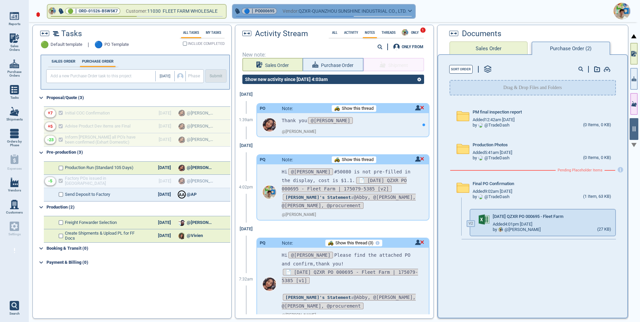
click at [415, 12] on button "🔵 | PO000695 Vendor: QZXR-QUANZHOU SUNSHINE INDUSTRIAL CO., LTD." at bounding box center [324, 11] width 182 height 13
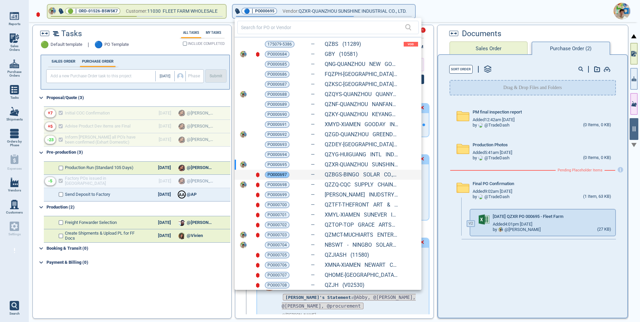
click at [276, 177] on span "PO000697" at bounding box center [276, 174] width 19 height 7
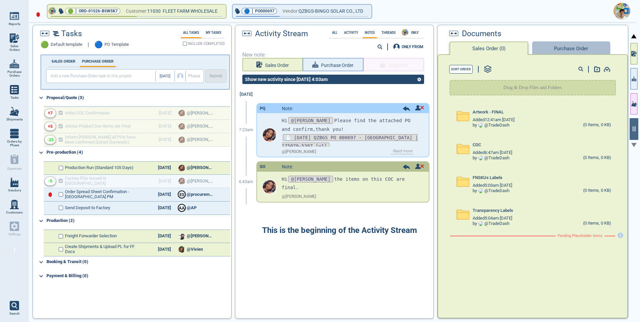
click at [563, 48] on button "Purchase Order" at bounding box center [571, 47] width 78 height 13
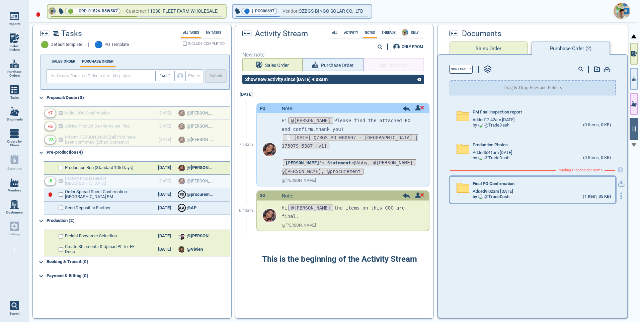
click at [488, 189] on span "Added 9:02am [DATE]" at bounding box center [492, 191] width 40 height 5
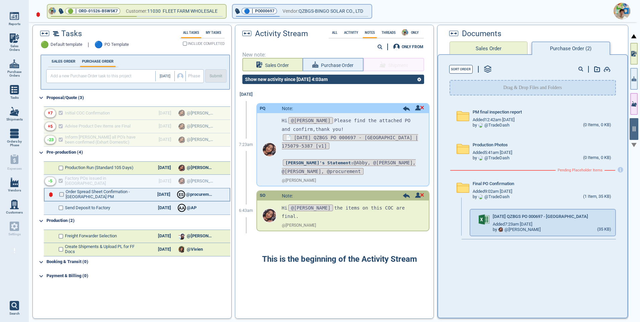
click at [62, 193] on input "checkbox" at bounding box center [61, 194] width 5 height 5
checkbox input "false"
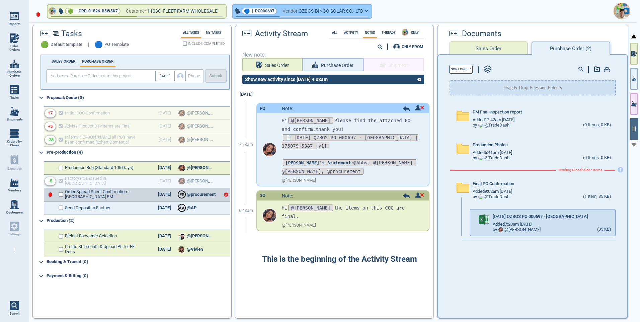
click at [370, 14] on button "🔵 | PO000697 Vendor: QZBGS-BINGO SOLAR CO., LTD" at bounding box center [302, 11] width 139 height 13
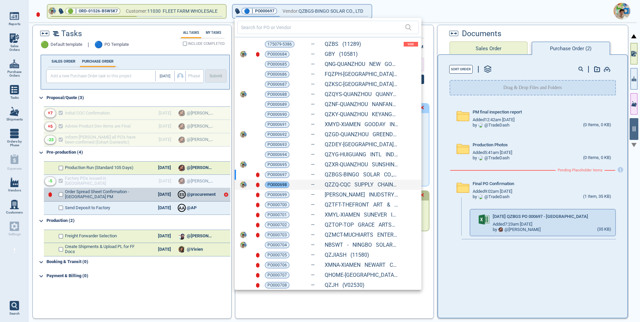
click at [275, 185] on span "PO000698" at bounding box center [276, 184] width 19 height 7
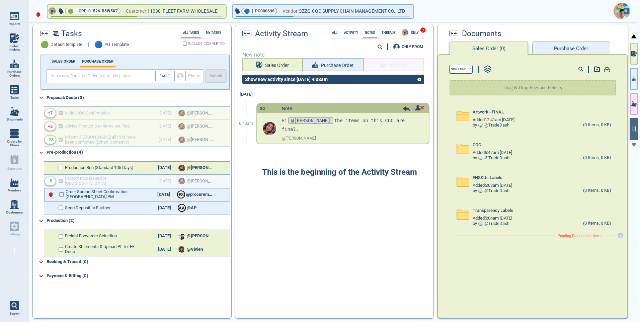
click at [61, 196] on input "checkbox" at bounding box center [61, 194] width 5 height 5
checkbox input "false"
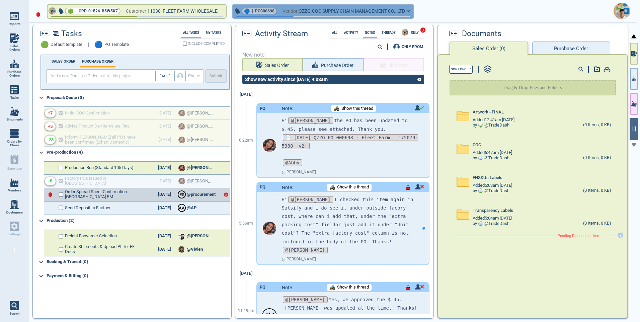
click at [410, 9] on icon "button" at bounding box center [408, 10] width 4 height 3
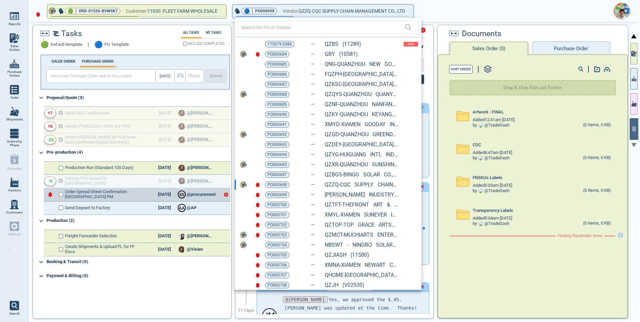
drag, startPoint x: 280, startPoint y: 197, endPoint x: 427, endPoint y: 2, distance: 244.4
click at [280, 197] on span "PO000699" at bounding box center [276, 194] width 19 height 7
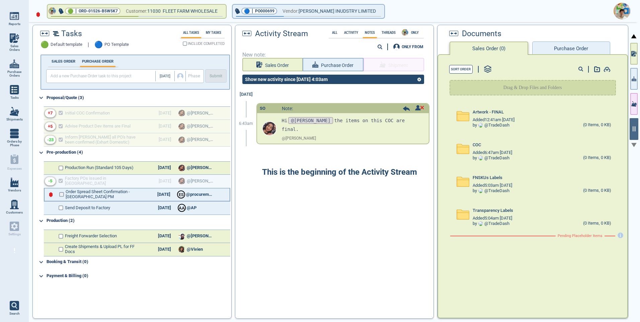
click at [62, 194] on input "checkbox" at bounding box center [61, 194] width 5 height 5
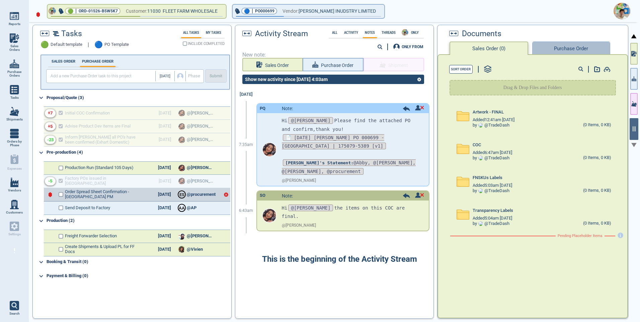
click at [561, 48] on button "Purchase Order" at bounding box center [571, 47] width 78 height 13
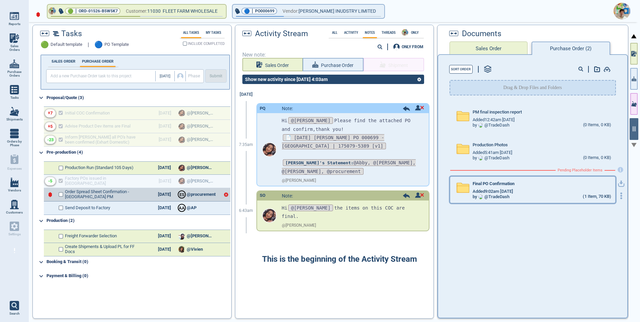
click at [486, 193] on span "Added 9:02am [DATE]" at bounding box center [492, 191] width 40 height 5
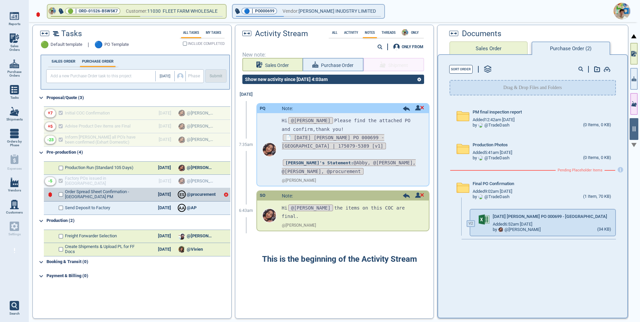
checkbox input "true"
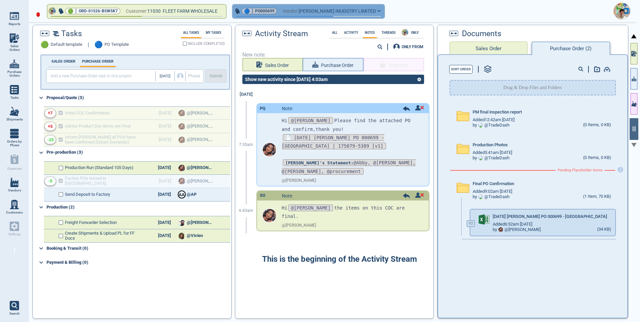
click at [382, 12] on button "🔵 | PO000699 Vendor: [PERSON_NAME] INUDSTRY LIMITED" at bounding box center [309, 11] width 152 height 13
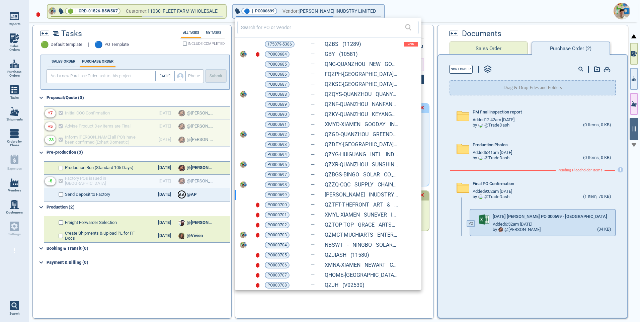
drag, startPoint x: 274, startPoint y: 204, endPoint x: 298, endPoint y: 181, distance: 32.9
click at [274, 204] on span "PO000700" at bounding box center [276, 204] width 19 height 7
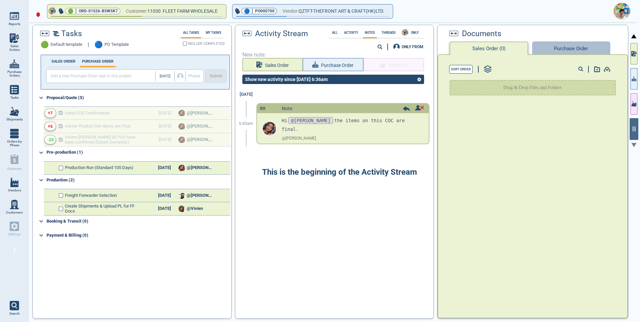
click at [556, 50] on button "Purchase Order" at bounding box center [571, 47] width 78 height 13
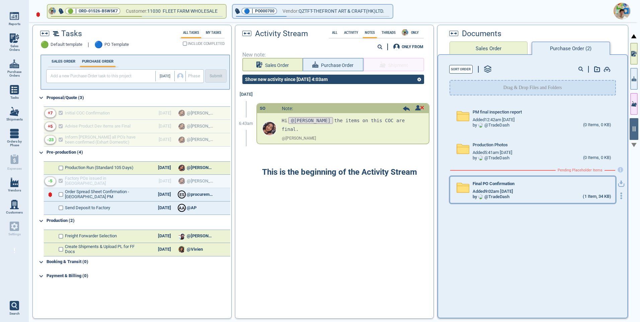
click at [493, 199] on div "Final PO Confirmation Added 9:02am [DATE] by @ TradeDash (1 Item, 34 KB)" at bounding box center [532, 190] width 165 height 26
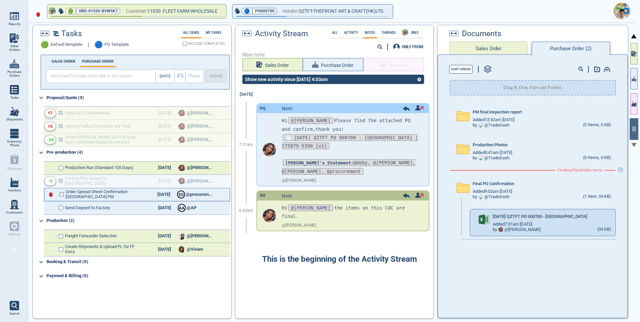
click at [63, 195] on input "checkbox" at bounding box center [61, 194] width 5 height 5
checkbox input "false"
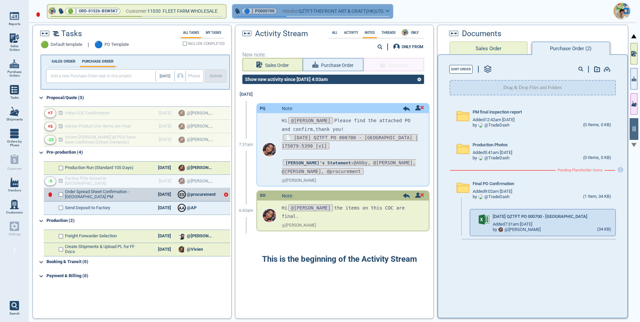
click at [392, 14] on button "🔵 | PO000700 Vendor: QZTFT-THEFRONT ART & CRAFT(HK)LTD." at bounding box center [313, 11] width 160 height 13
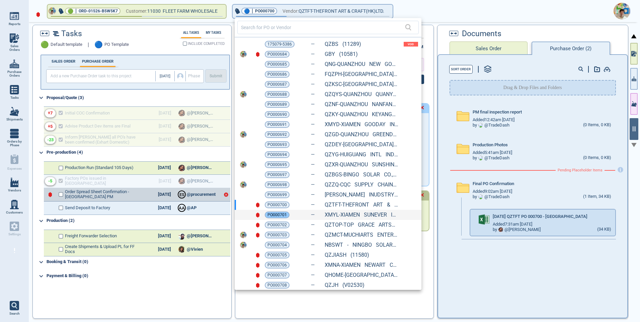
click at [279, 213] on span "PO000701" at bounding box center [276, 214] width 19 height 7
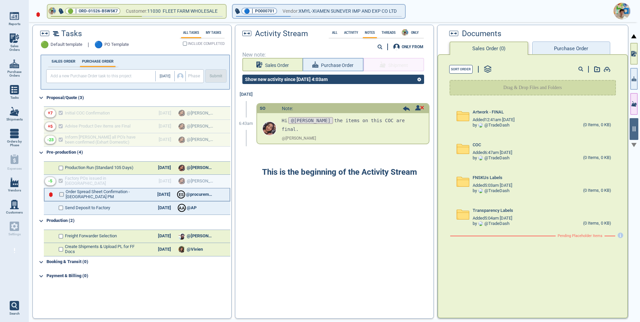
click at [60, 196] on input "checkbox" at bounding box center [61, 194] width 5 height 5
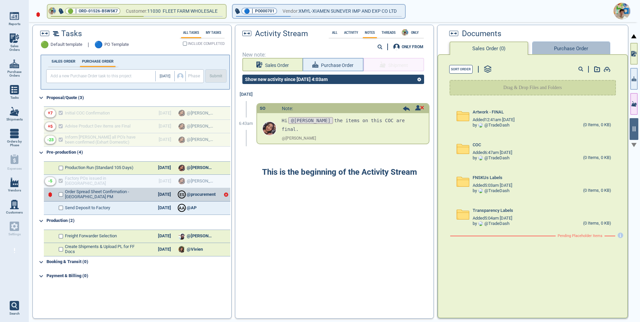
click at [550, 49] on button "Purchase Order" at bounding box center [571, 47] width 78 height 13
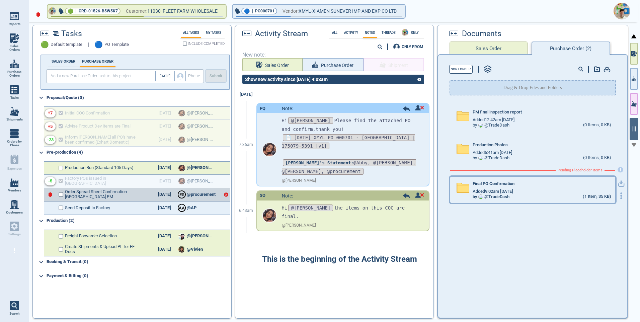
click at [513, 193] on span "Added 9:02am [DATE]" at bounding box center [492, 191] width 40 height 5
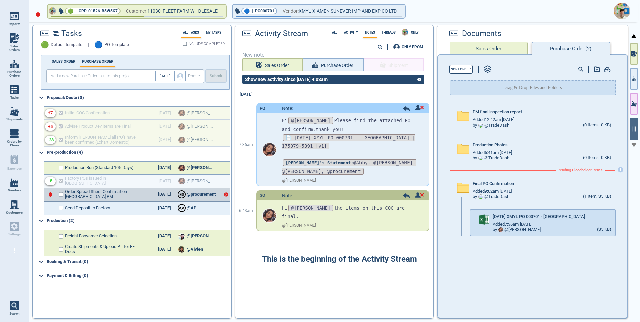
checkbox input "true"
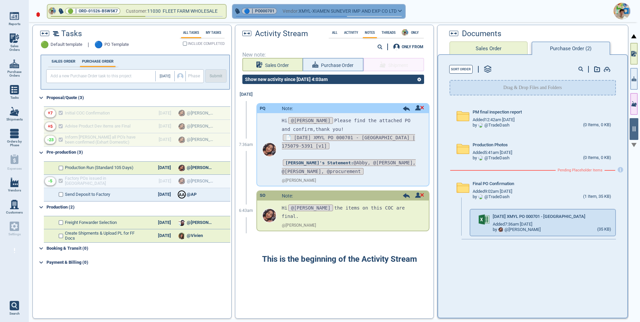
click at [402, 12] on icon "button" at bounding box center [400, 10] width 4 height 3
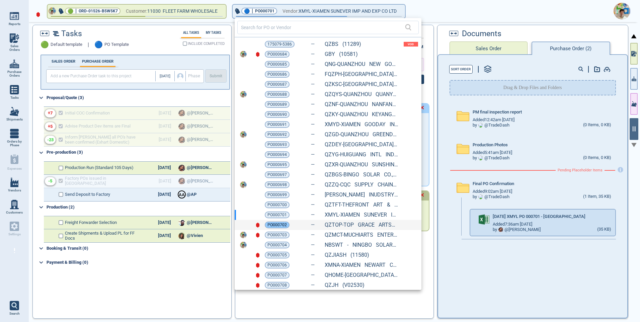
click at [281, 225] on span "PO000702" at bounding box center [276, 225] width 19 height 7
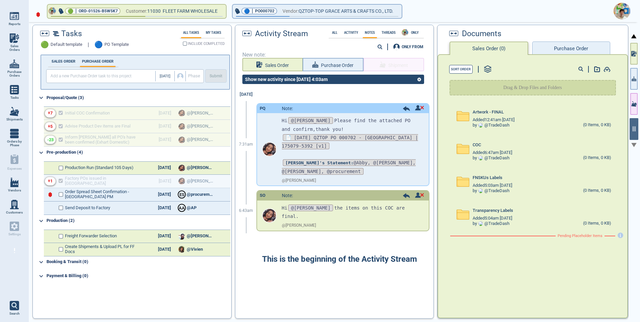
click at [551, 47] on button "Purchase Order" at bounding box center [571, 47] width 78 height 13
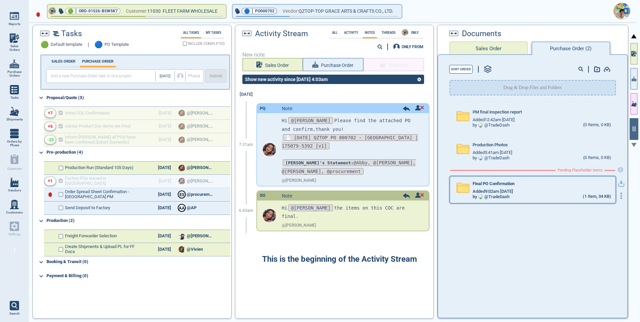
click at [503, 191] on span "Added 9:02am [DATE]" at bounding box center [492, 191] width 40 height 5
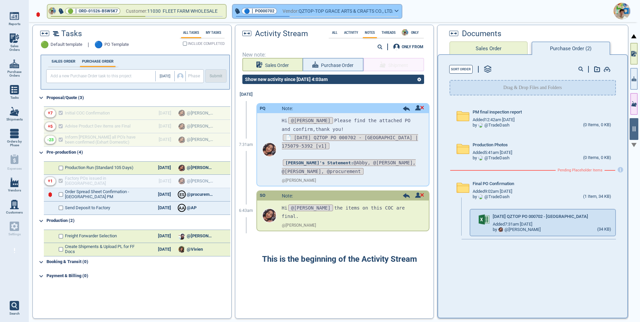
click at [402, 14] on button "🔵 | PO000702 Vendor: QZTOP-TOP GRACE ARTS & CRAFTS CO., LTD." at bounding box center [317, 11] width 169 height 13
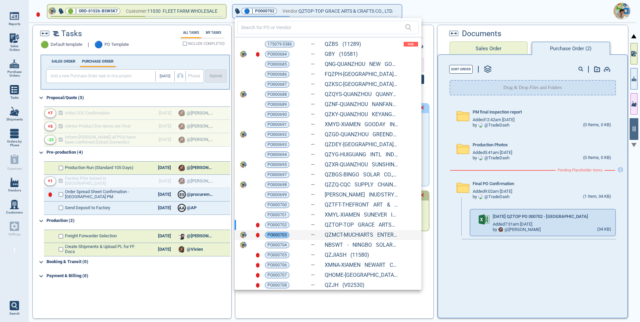
click at [277, 236] on span "PO000703" at bounding box center [276, 235] width 19 height 7
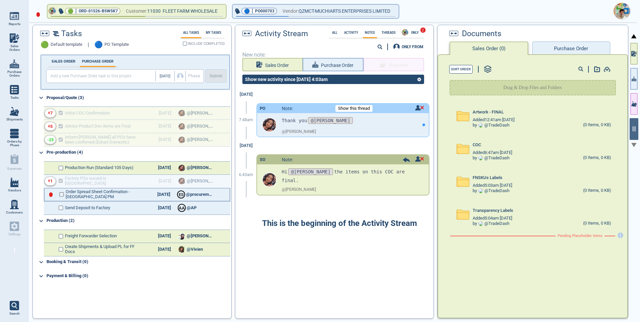
click at [62, 195] on input "checkbox" at bounding box center [61, 194] width 5 height 5
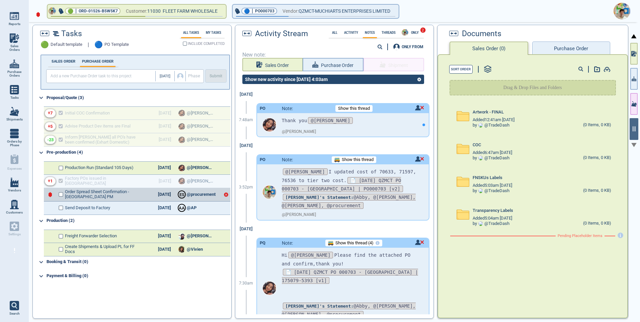
checkbox input "true"
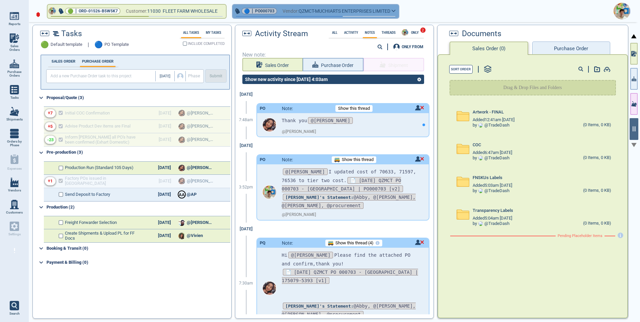
click at [399, 13] on button "🔵 | PO000703 Vendor: QZMCT-MUCHIARTS ENTERPRISES LIMITED" at bounding box center [316, 11] width 166 height 13
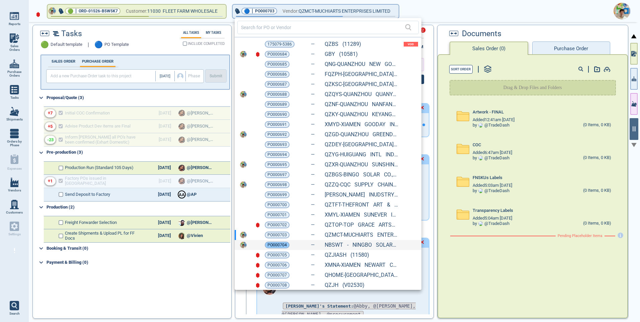
click at [279, 245] on span "PO000704" at bounding box center [276, 245] width 19 height 7
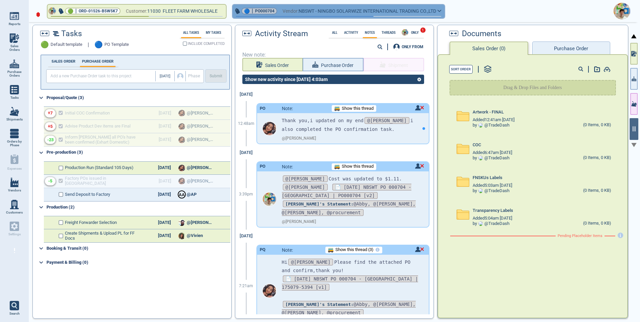
click at [443, 14] on button "🔵 | PO000704 Vendor: NBSWT - NINGBO SOLARWIZE INTERNATIONAL TRADING CO.,LTD" at bounding box center [339, 11] width 212 height 13
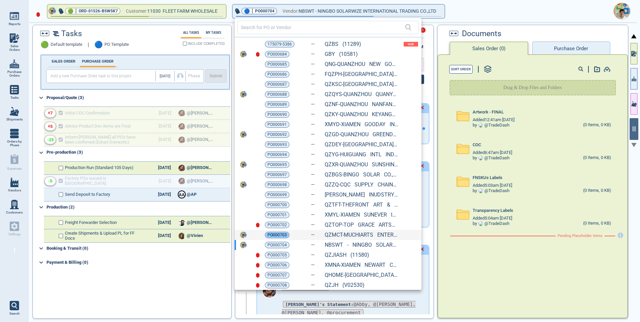
click at [278, 232] on span "PO000703" at bounding box center [276, 235] width 19 height 7
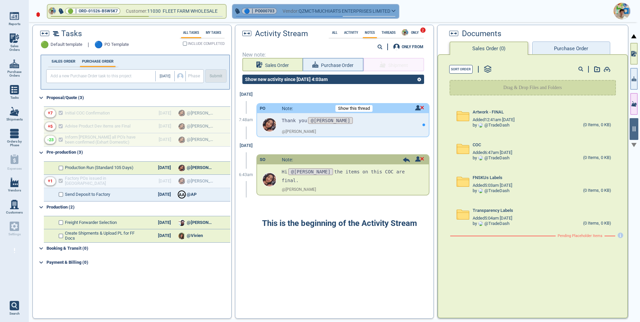
click at [399, 8] on button "🔵 | PO000703 Vendor: QZMCT-MUCHIARTS ENTERPRISES LIMITED" at bounding box center [316, 11] width 166 height 13
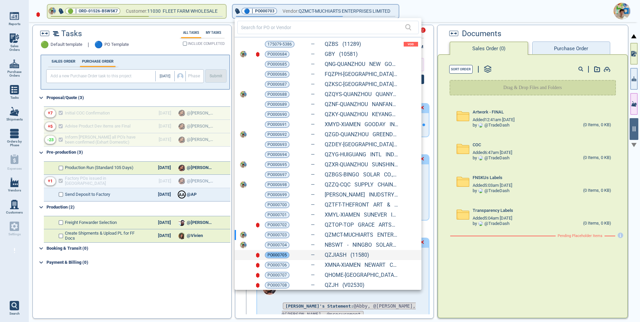
click at [275, 256] on span "PO000705" at bounding box center [276, 255] width 19 height 7
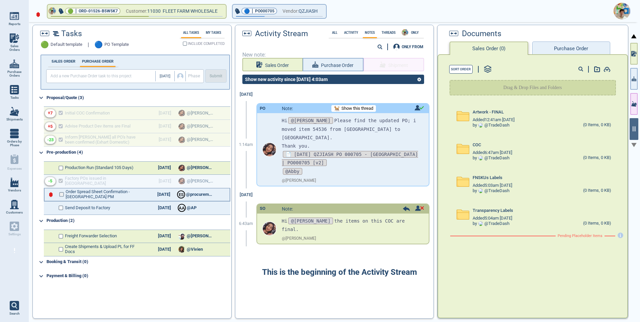
click at [61, 194] on input "checkbox" at bounding box center [61, 194] width 5 height 5
checkbox input "false"
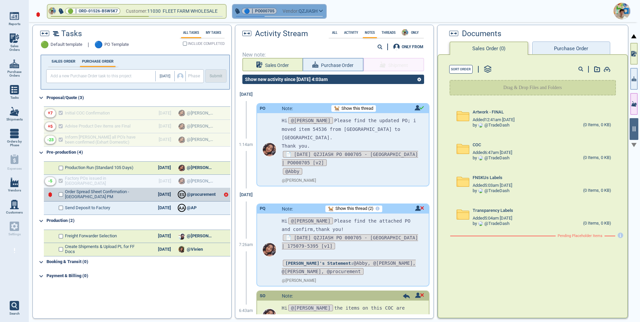
click at [323, 12] on icon "button" at bounding box center [320, 11] width 3 height 2
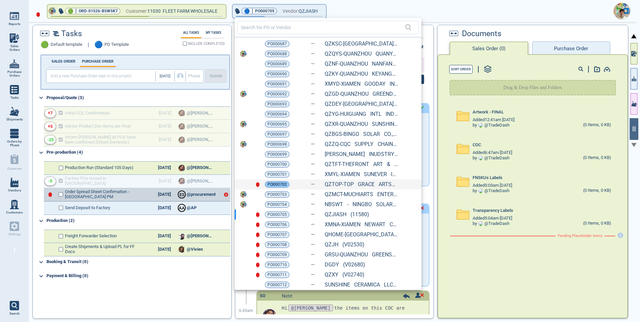
scroll to position [42, 0]
click at [272, 221] on span "PO000706" at bounding box center [276, 224] width 19 height 7
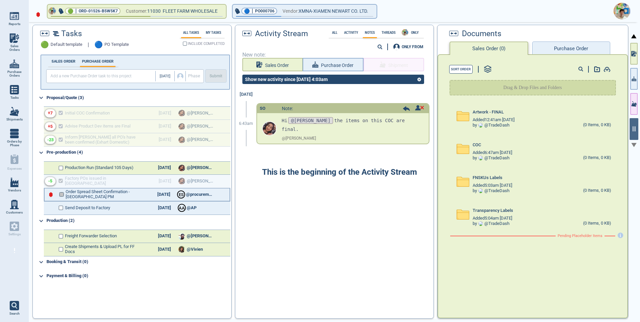
click at [60, 193] on input "checkbox" at bounding box center [61, 194] width 5 height 5
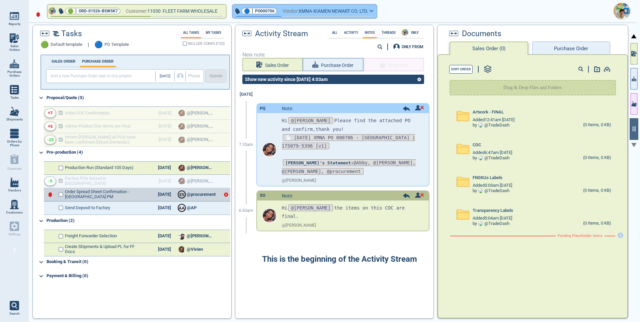
click at [376, 13] on button "🔵 | PO000706 Vendor: XMNA-XIAMEN NEWART CO. LTD." at bounding box center [305, 11] width 144 height 13
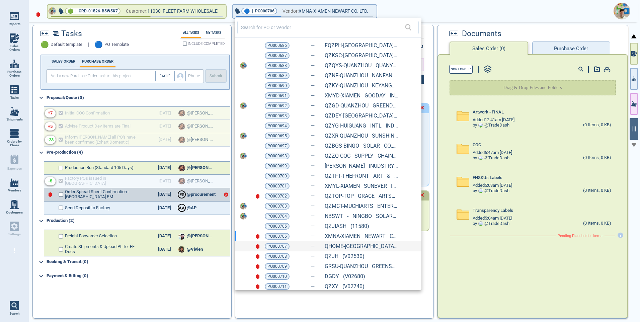
scroll to position [42, 0]
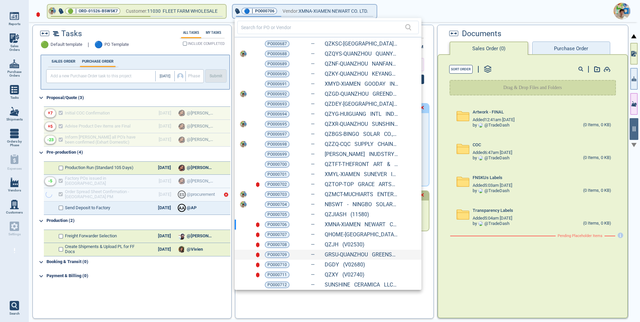
checkbox input "true"
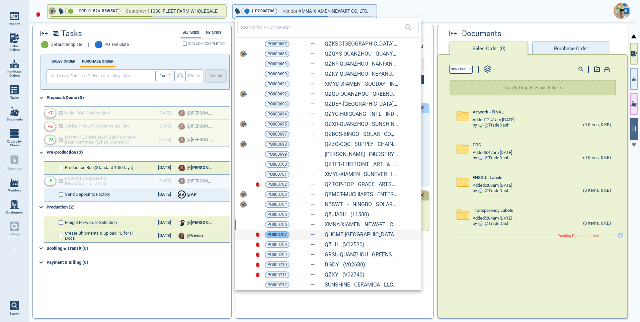
click at [278, 233] on span "PO000707" at bounding box center [276, 234] width 19 height 7
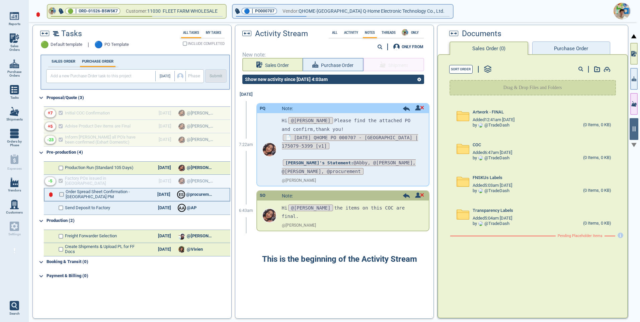
click at [62, 196] on input "checkbox" at bounding box center [61, 194] width 5 height 5
checkbox input "false"
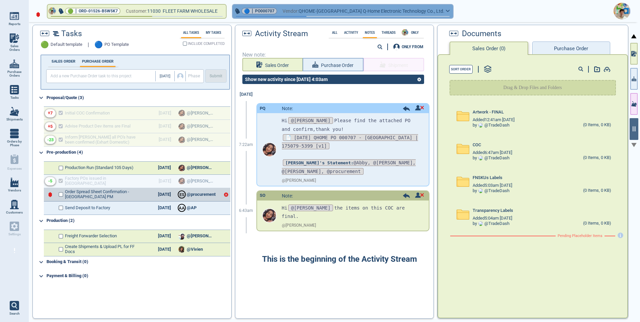
click at [446, 12] on icon "button" at bounding box center [448, 10] width 4 height 3
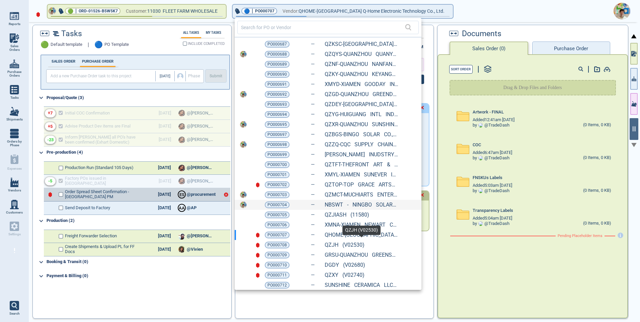
scroll to position [42, 0]
click at [268, 241] on span "PO000708" at bounding box center [276, 244] width 19 height 7
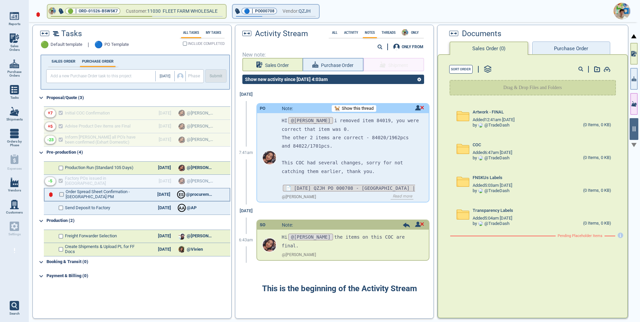
click at [61, 195] on input "checkbox" at bounding box center [61, 194] width 5 height 5
checkbox input "false"
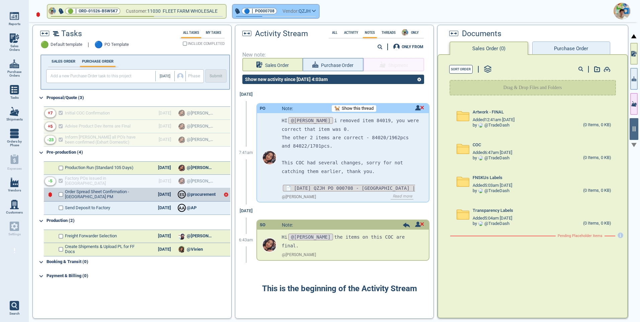
click at [319, 12] on button "🔵 | PO000708 Vendor: QZJH" at bounding box center [276, 11] width 86 height 13
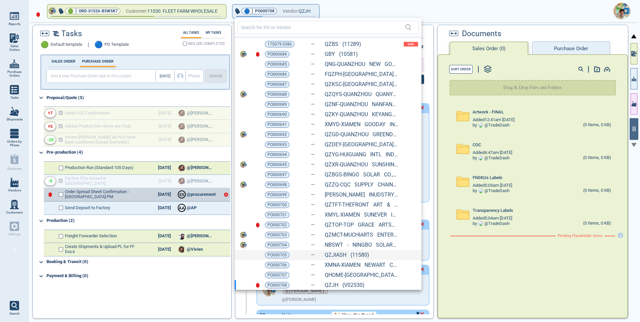
scroll to position [42, 0]
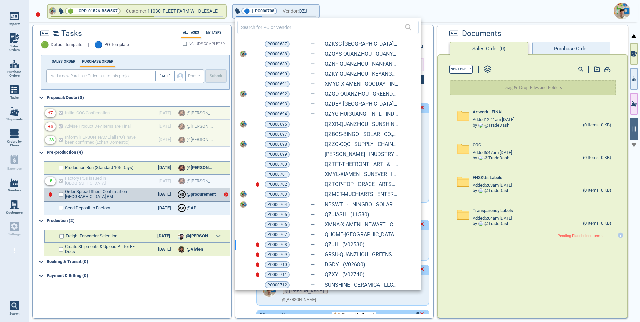
drag, startPoint x: 276, startPoint y: 253, endPoint x: 175, endPoint y: 237, distance: 102.4
click at [276, 253] on span "PO000709" at bounding box center [276, 254] width 19 height 7
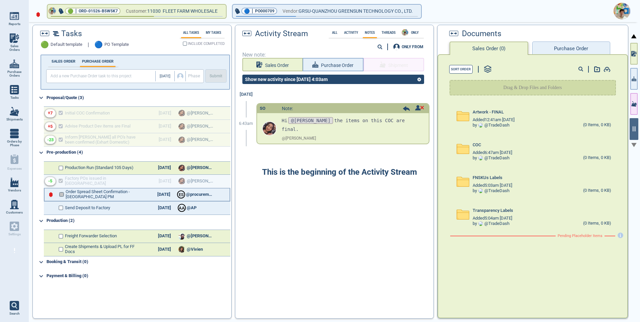
click at [60, 194] on input "checkbox" at bounding box center [61, 194] width 5 height 5
checkbox input "false"
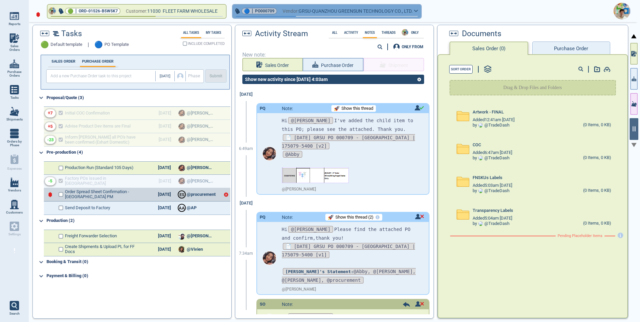
click at [421, 13] on button "🔵 | PO000709 Vendor: GRSU-QUANZHOU GREENSUN TECHNOLOGY CO., LTD." at bounding box center [327, 11] width 188 height 13
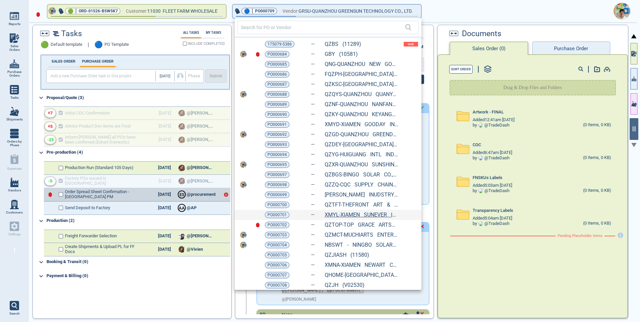
scroll to position [42, 0]
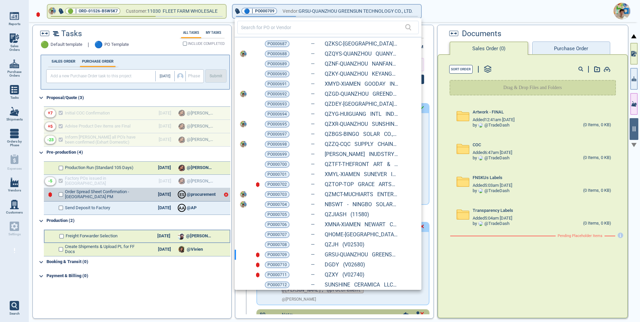
click at [278, 264] on span "PO000710" at bounding box center [276, 264] width 19 height 7
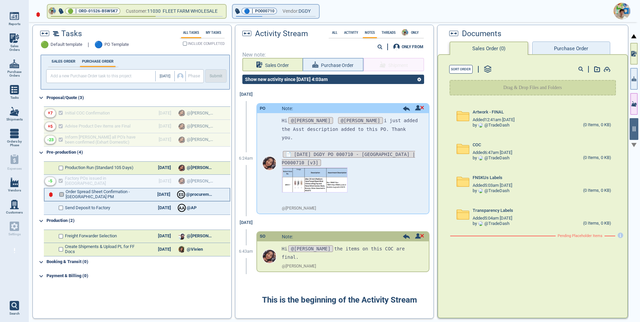
click at [61, 194] on input "checkbox" at bounding box center [61, 194] width 5 height 5
checkbox input "false"
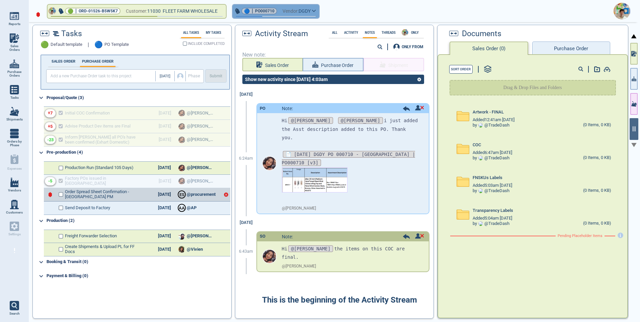
click at [319, 12] on button "🔵 | PO000710 Vendor: DGDY" at bounding box center [276, 11] width 86 height 13
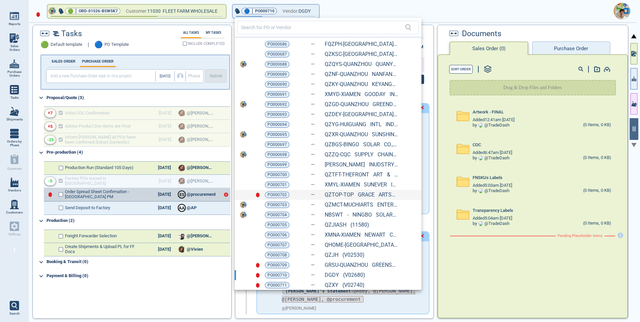
scroll to position [42, 0]
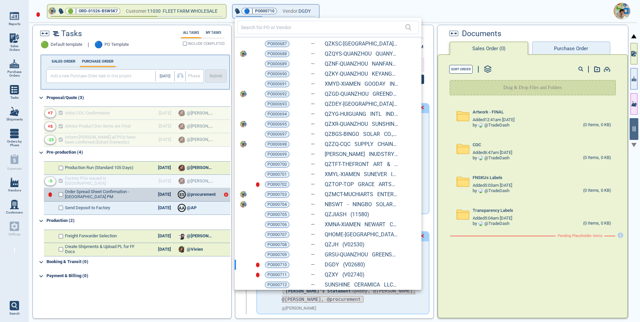
drag, startPoint x: 281, startPoint y: 275, endPoint x: 242, endPoint y: 257, distance: 42.7
click at [281, 275] on span "PO000711" at bounding box center [276, 274] width 19 height 7
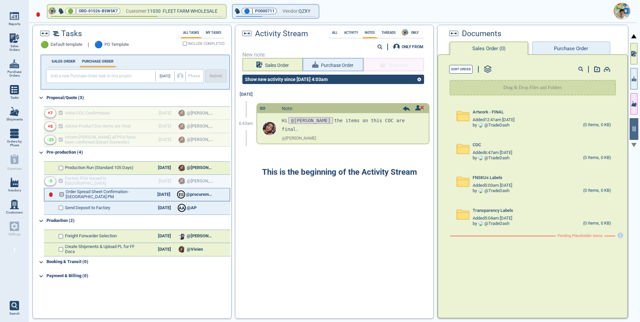
click at [61, 193] on input "checkbox" at bounding box center [61, 194] width 5 height 5
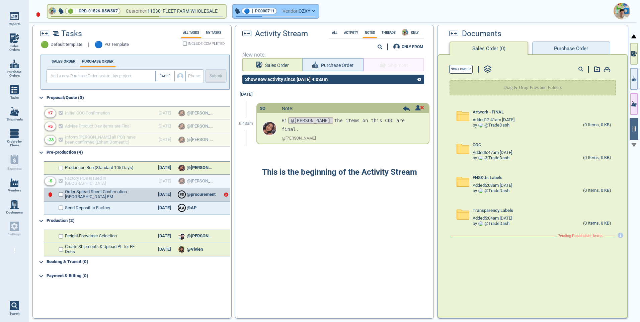
click at [316, 11] on icon "button" at bounding box center [314, 10] width 4 height 3
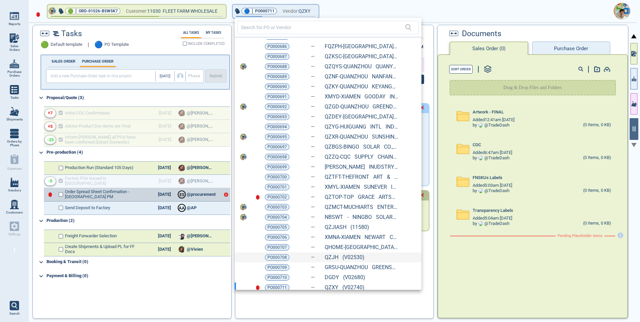
scroll to position [42, 0]
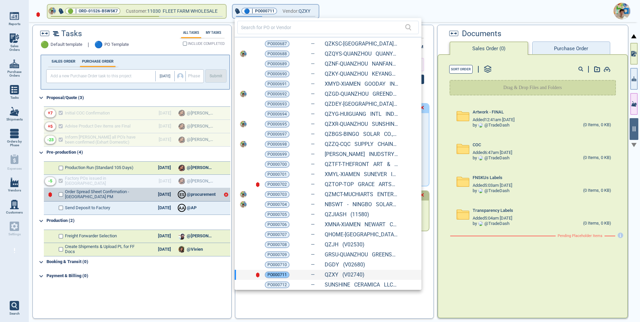
click at [275, 274] on span "PO000711" at bounding box center [276, 274] width 19 height 7
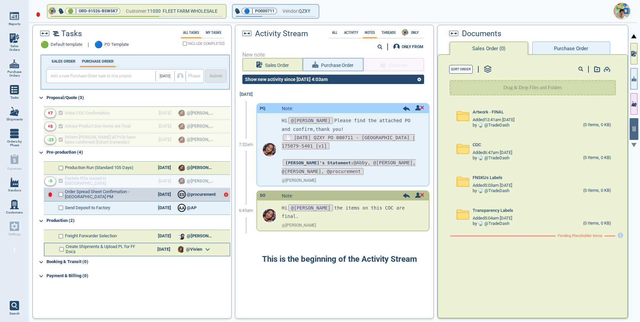
checkbox input "true"
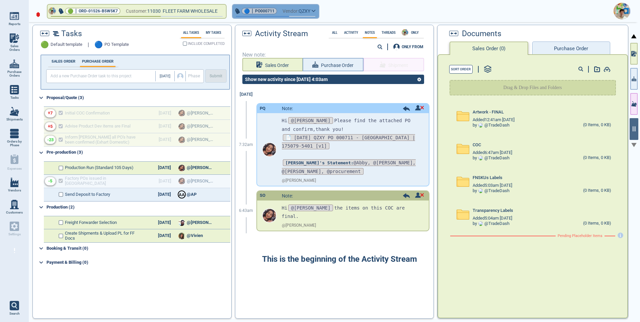
click at [316, 11] on icon "button" at bounding box center [314, 10] width 4 height 3
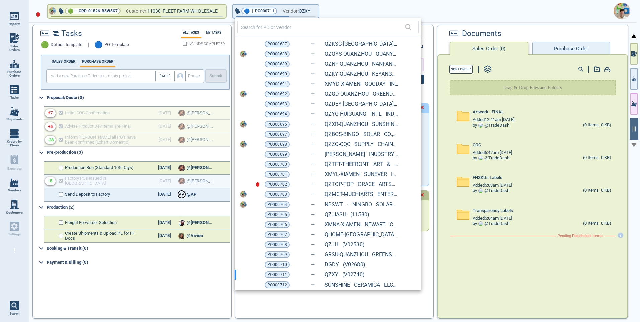
click at [278, 283] on span "PO000712" at bounding box center [276, 284] width 19 height 7
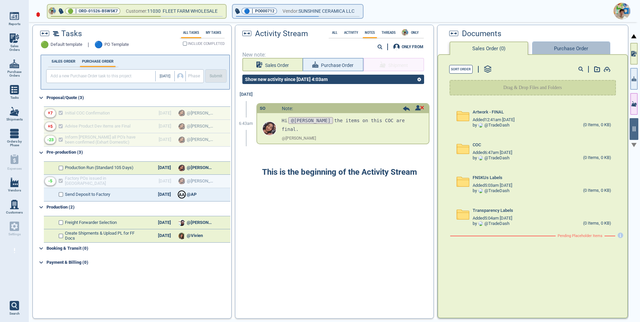
click at [546, 48] on button "Purchase Order" at bounding box center [571, 47] width 78 height 13
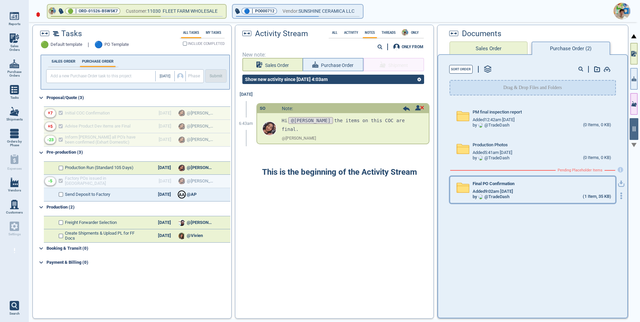
click at [487, 188] on div "Final PO Confirmation" at bounding box center [541, 184] width 139 height 7
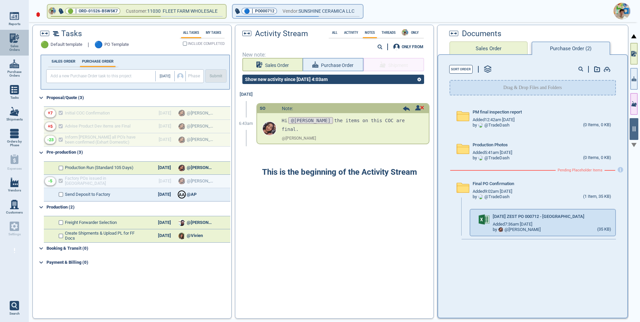
click at [10, 46] on span "Sales Orders" at bounding box center [14, 48] width 18 height 8
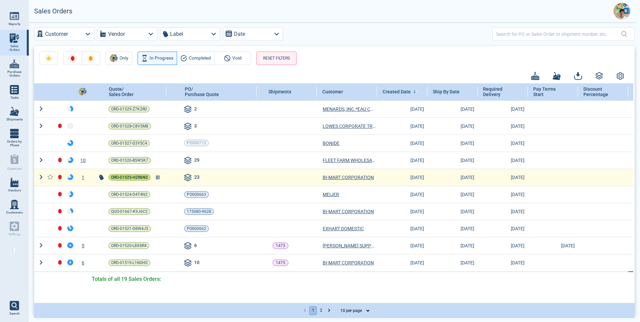
click at [134, 176] on span "ORD-01525-H2R6N2" at bounding box center [129, 177] width 37 height 7
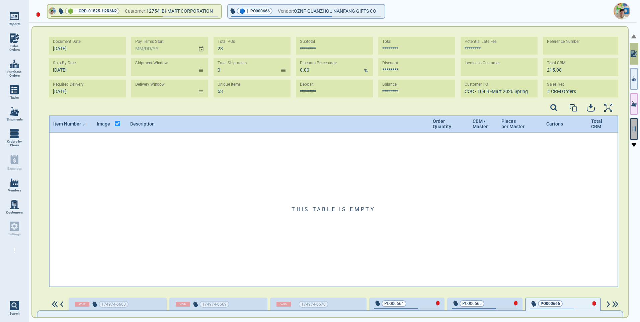
click at [631, 126] on icon "button" at bounding box center [634, 129] width 6 height 6
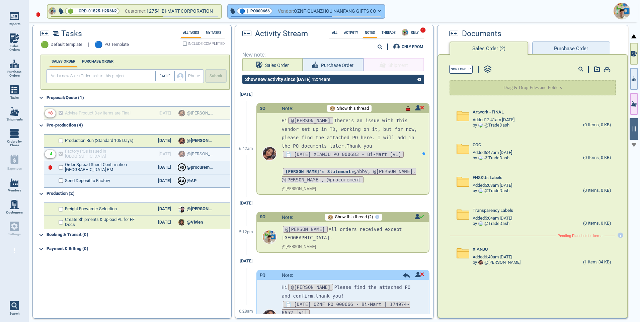
click at [381, 11] on icon "button" at bounding box center [379, 11] width 3 height 2
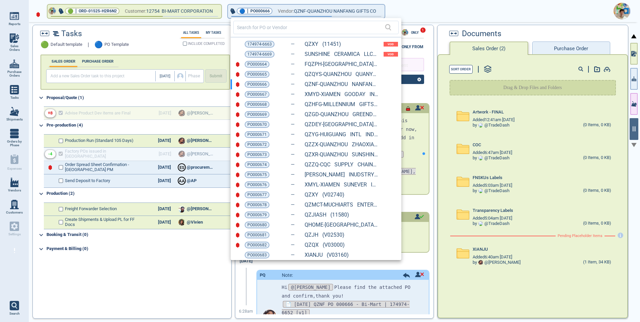
drag, startPoint x: 261, startPoint y: 66, endPoint x: 257, endPoint y: 78, distance: 12.3
click at [261, 66] on span "PO000664" at bounding box center [256, 64] width 19 height 7
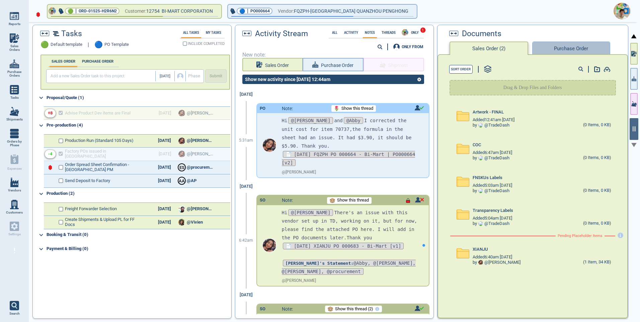
click at [552, 47] on button "Purchase Order" at bounding box center [571, 47] width 78 height 13
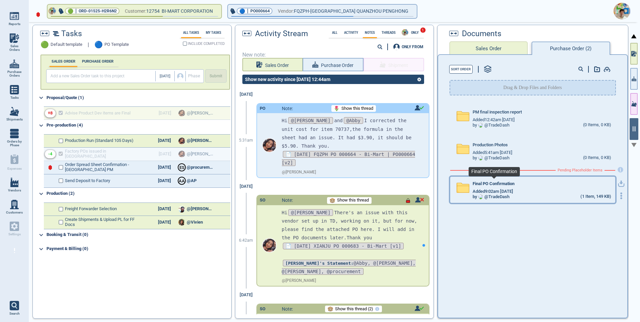
click at [491, 183] on span "Final PO Confirmation" at bounding box center [493, 183] width 42 height 5
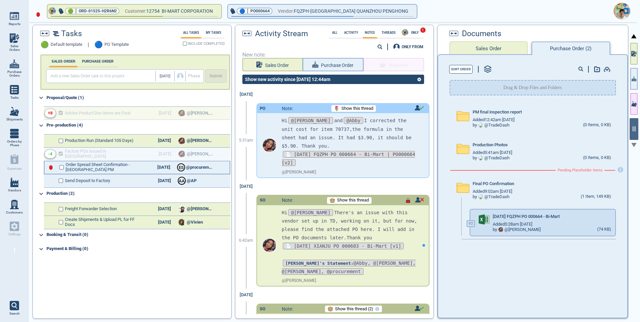
click at [64, 166] on div "Order Spread Sheet Confirmation - [GEOGRAPHIC_DATA] PM [DATE] E S @procurement" at bounding box center [137, 167] width 186 height 13
click at [62, 168] on input "checkbox" at bounding box center [61, 167] width 5 height 5
checkbox input "true"
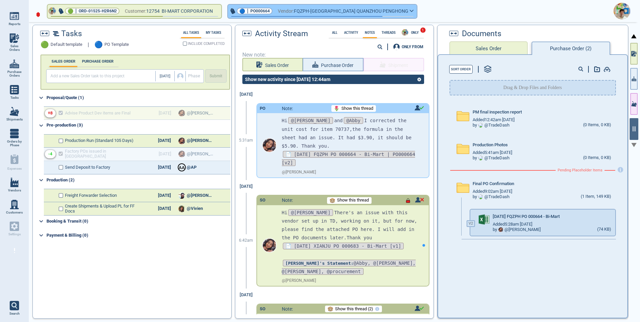
click at [387, 12] on button "🔵 | PO000664 Vendor: FQZPH-[GEOGRAPHIC_DATA] [GEOGRAPHIC_DATA] PENGHONG" at bounding box center [322, 11] width 189 height 13
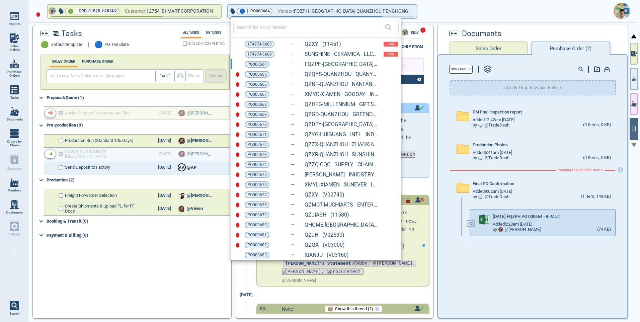
click at [260, 76] on span "PO000665" at bounding box center [256, 74] width 19 height 7
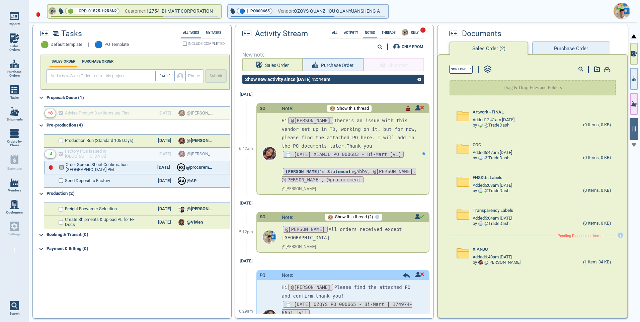
click at [62, 167] on input "checkbox" at bounding box center [61, 167] width 5 height 5
checkbox input "false"
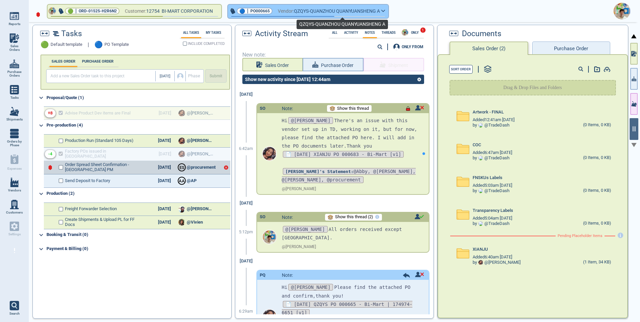
click at [324, 14] on span "QZQYS-QUANZHOU QUANYUANSHENG A" at bounding box center [337, 11] width 86 height 8
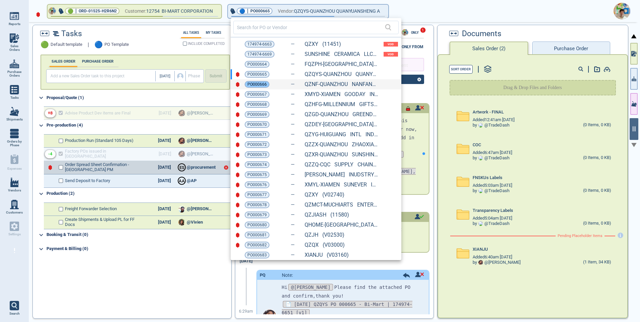
click at [255, 85] on span "PO000666" at bounding box center [256, 84] width 19 height 7
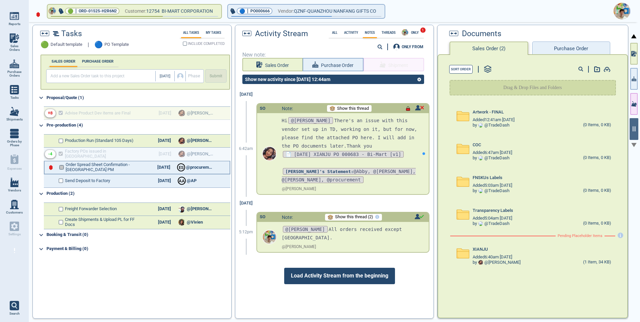
click at [63, 168] on input "checkbox" at bounding box center [61, 167] width 5 height 5
checkbox input "false"
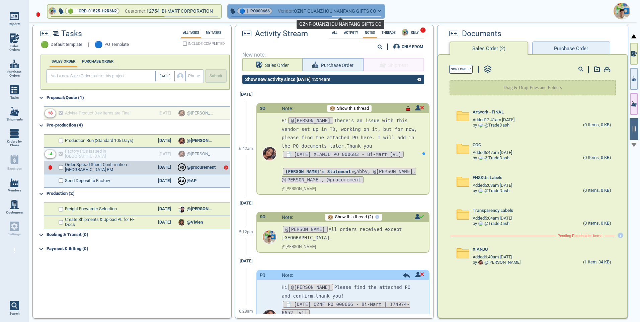
click at [329, 12] on span "QZNF-QUANZHOU NANFANG GIFTS CO" at bounding box center [335, 11] width 82 height 8
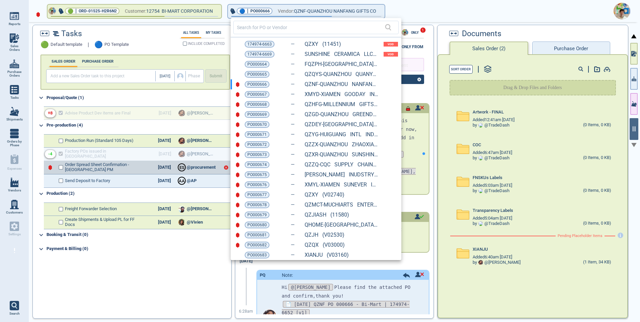
drag, startPoint x: 253, startPoint y: 94, endPoint x: 237, endPoint y: 111, distance: 23.7
click at [253, 94] on span "PO000667" at bounding box center [256, 94] width 19 height 7
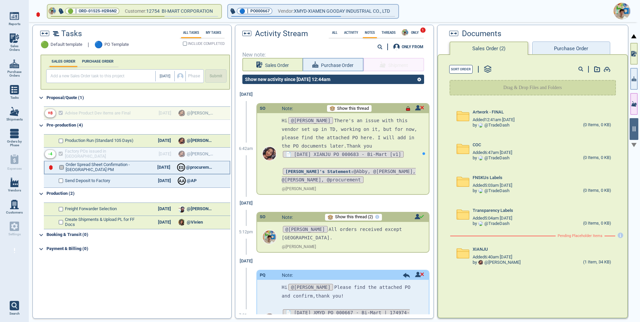
click at [63, 168] on input "checkbox" at bounding box center [61, 167] width 5 height 5
checkbox input "false"
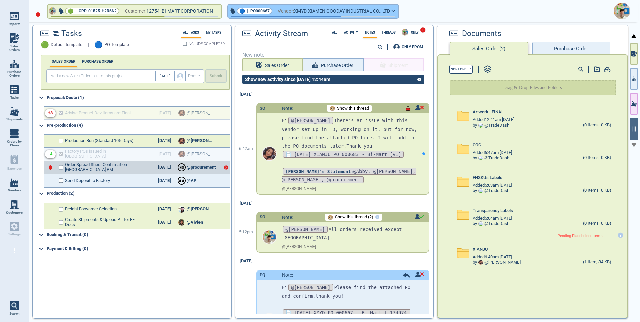
click at [317, 12] on span "XMYD-XIAMEN GOODAY INDUSTRIAL CO., LTD" at bounding box center [342, 11] width 96 height 8
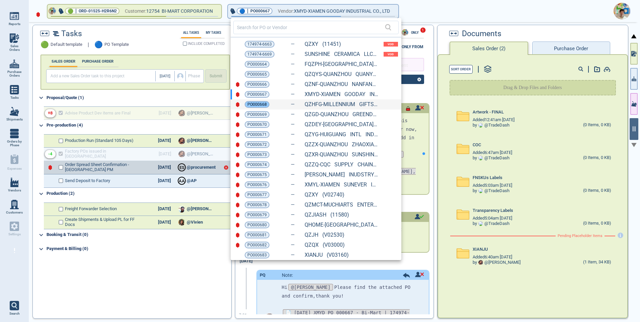
click at [252, 105] on span "PO000668" at bounding box center [256, 104] width 19 height 7
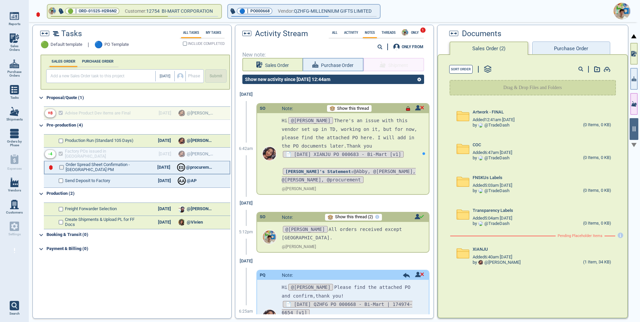
click at [61, 166] on input "checkbox" at bounding box center [61, 167] width 5 height 5
checkbox input "false"
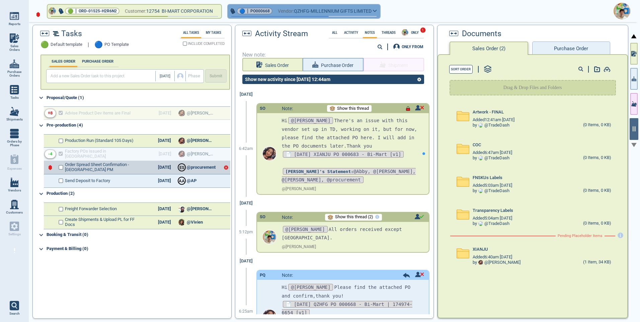
click at [377, 11] on icon "button" at bounding box center [375, 10] width 4 height 3
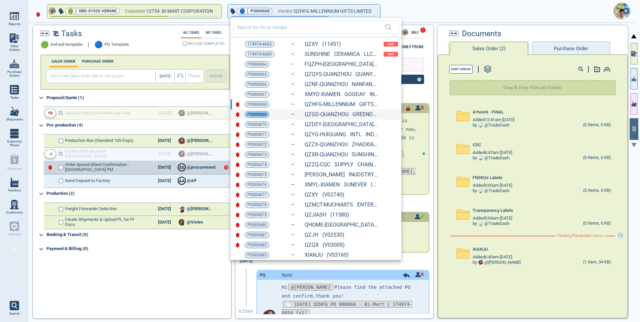
click at [259, 112] on span "PO000669" at bounding box center [256, 114] width 19 height 7
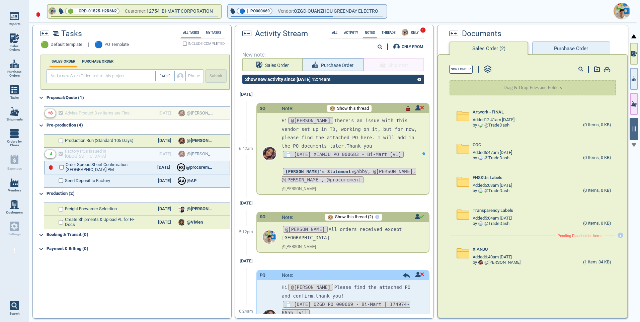
click at [60, 170] on div "Order Spread Sheet Confirmation - [GEOGRAPHIC_DATA] PM [DATE] E S @procurement" at bounding box center [137, 167] width 186 height 13
click at [60, 167] on input "checkbox" at bounding box center [61, 167] width 5 height 5
checkbox input "false"
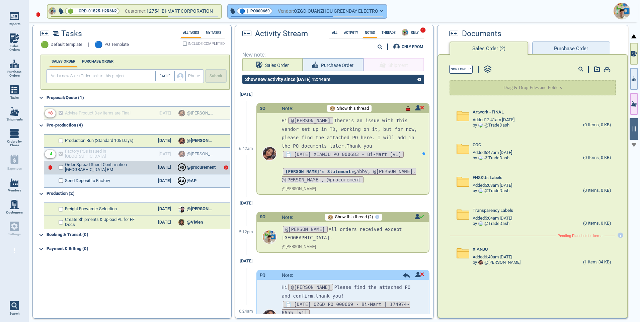
click at [383, 12] on icon "button" at bounding box center [381, 10] width 4 height 3
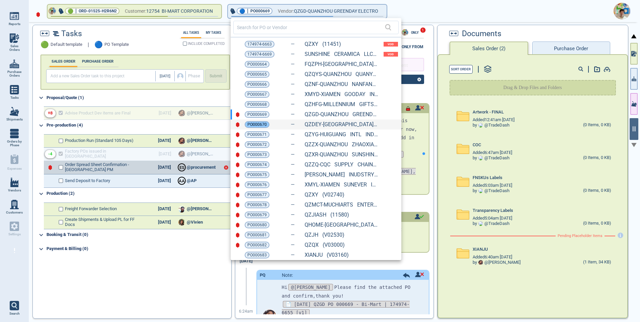
click at [263, 124] on span "PO000670" at bounding box center [256, 124] width 19 height 7
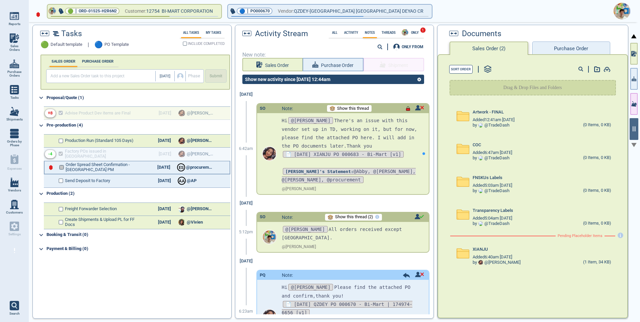
click at [63, 166] on input "checkbox" at bounding box center [61, 167] width 5 height 5
checkbox input "false"
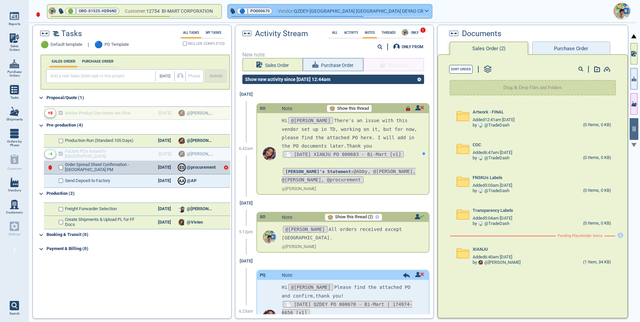
click at [383, 13] on button "🔵 | PO000670 Vendor: QZDEY-[GEOGRAPHIC_DATA] [GEOGRAPHIC_DATA] DEYAO CR" at bounding box center [330, 11] width 204 height 13
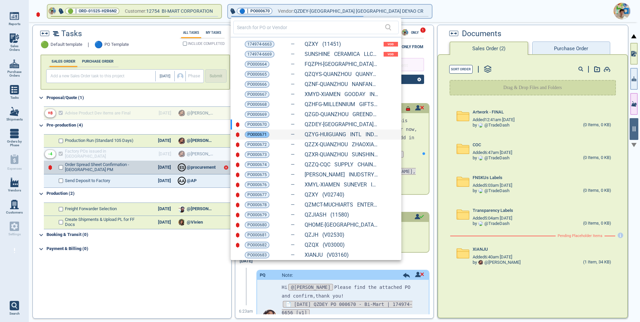
click at [253, 137] on span "PO000671" at bounding box center [256, 134] width 19 height 7
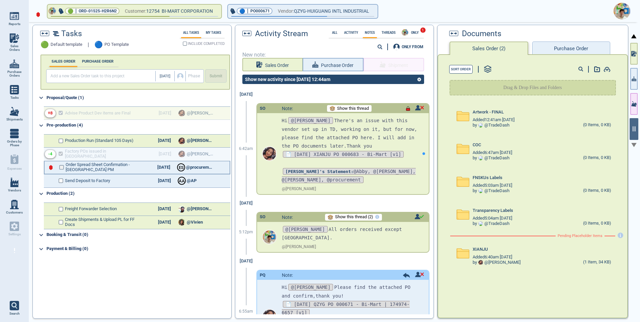
click at [62, 168] on input "checkbox" at bounding box center [61, 167] width 5 height 5
checkbox input "false"
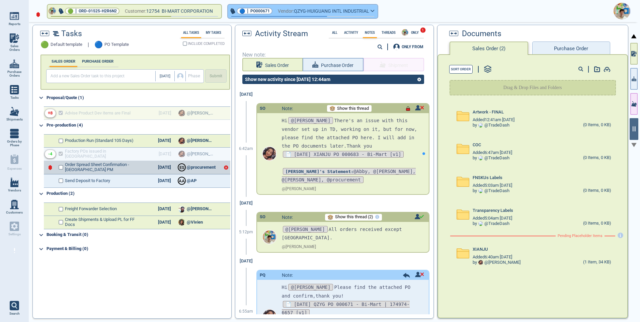
click at [374, 12] on icon "button" at bounding box center [372, 10] width 4 height 3
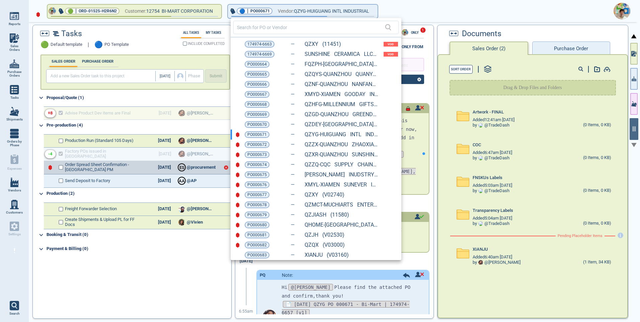
drag, startPoint x: 256, startPoint y: 147, endPoint x: 172, endPoint y: 156, distance: 84.1
click at [256, 147] on span "PO000672" at bounding box center [256, 144] width 19 height 7
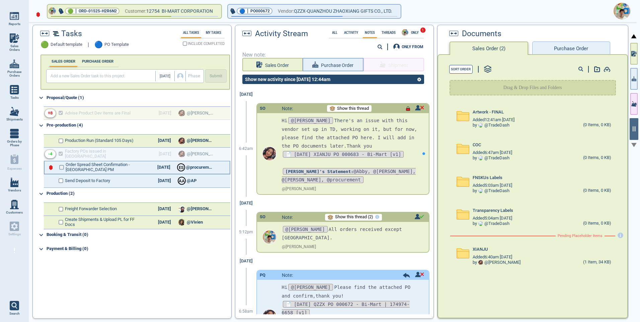
click at [61, 167] on input "checkbox" at bounding box center [61, 167] width 5 height 5
checkbox input "false"
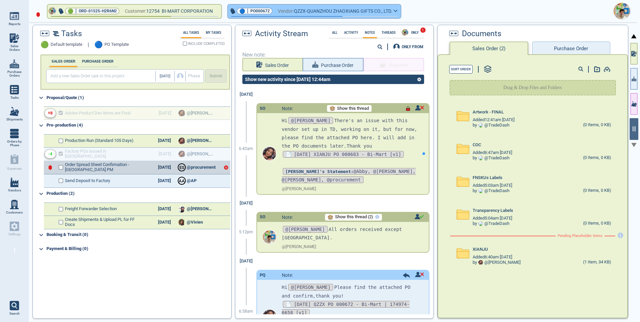
click at [400, 13] on button "🔵 | PO000672 Vendor: QZZX-QUANZHOU ZHAOXIANG GIFTS CO., LTD." at bounding box center [314, 11] width 173 height 13
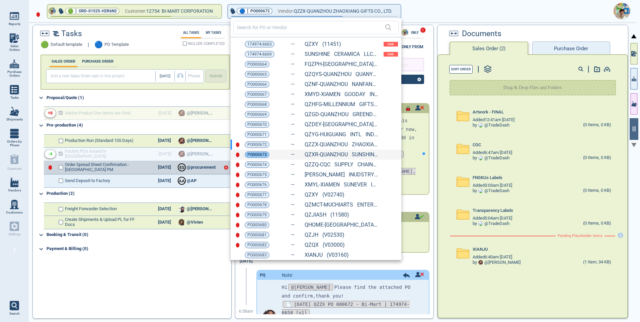
click at [262, 156] on span "PO000673" at bounding box center [256, 154] width 19 height 7
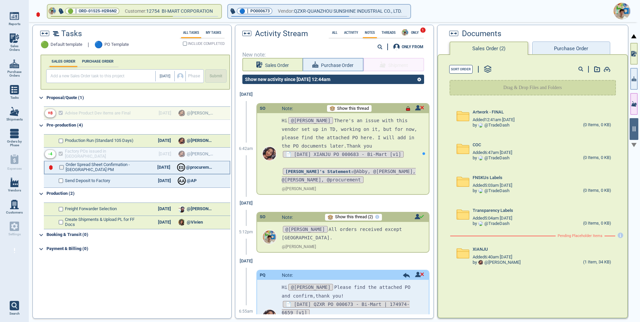
click at [62, 167] on input "checkbox" at bounding box center [61, 167] width 5 height 5
checkbox input "false"
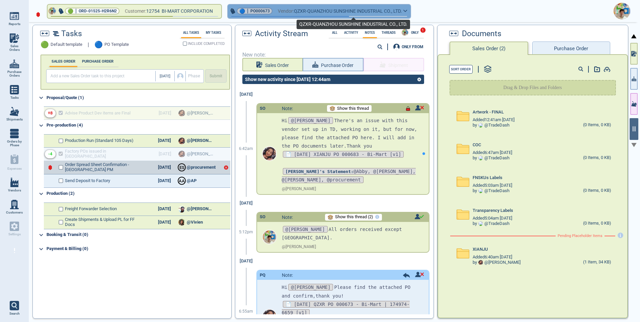
click at [333, 10] on span "QZXR-QUANZHOU SUNSHINE INDUSTRIAL CO., LTD." at bounding box center [348, 11] width 108 height 8
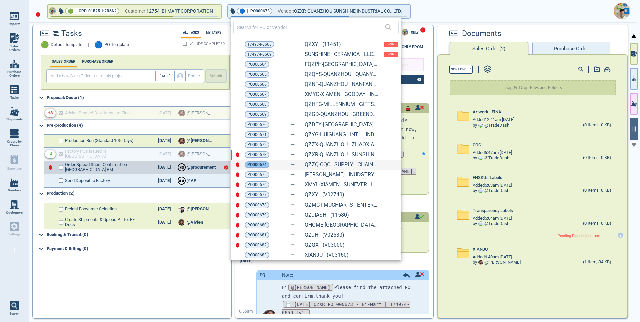
click at [259, 164] on span "PO000674" at bounding box center [256, 164] width 19 height 7
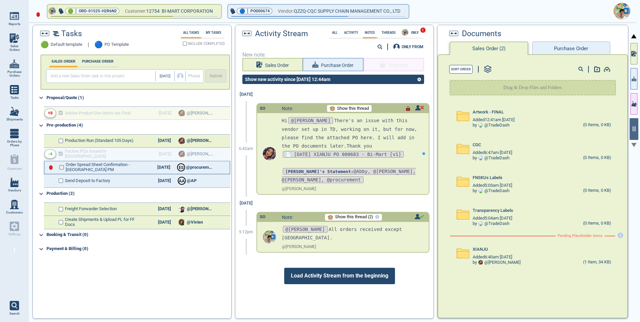
click at [61, 167] on input "checkbox" at bounding box center [61, 167] width 5 height 5
checkbox input "false"
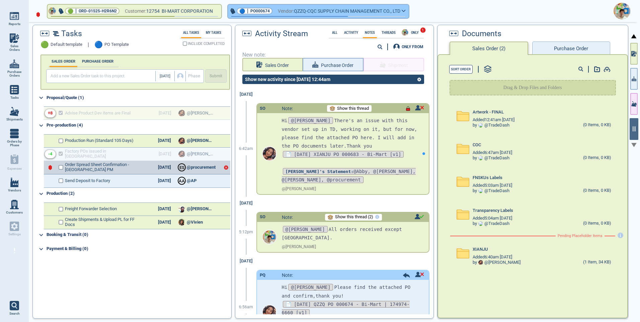
click at [307, 13] on span "QZZQ-CQC SUPPLY CHAIN MANAGEMENT CO., LTD" at bounding box center [347, 11] width 106 height 8
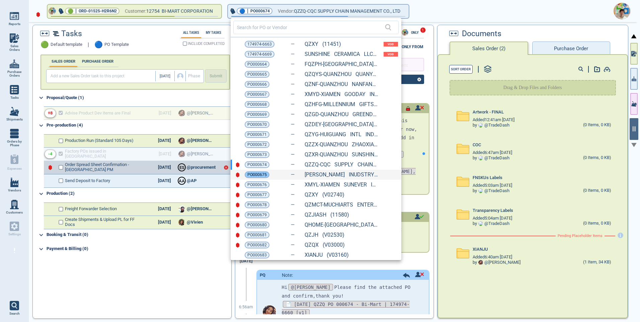
click at [256, 178] on span "PO000675" at bounding box center [256, 174] width 19 height 7
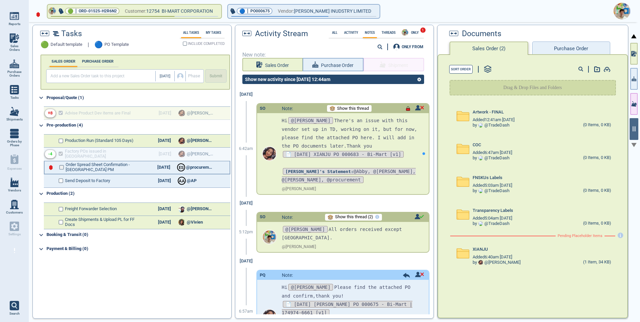
click at [61, 166] on input "checkbox" at bounding box center [61, 167] width 5 height 5
checkbox input "false"
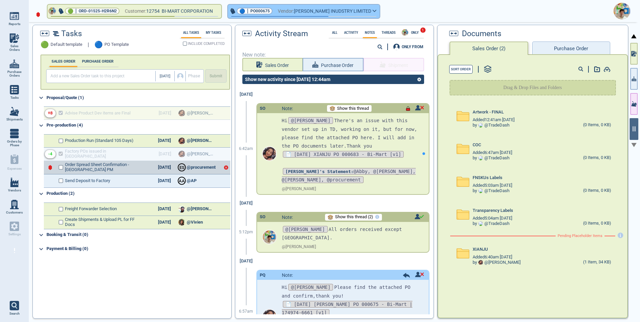
click at [294, 12] on span "Vendor:" at bounding box center [286, 11] width 16 height 8
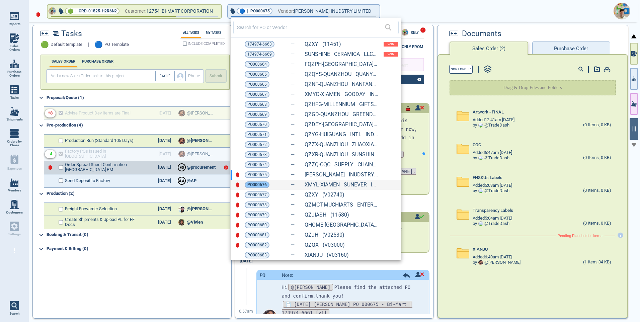
click at [256, 187] on span "PO000676" at bounding box center [256, 184] width 19 height 7
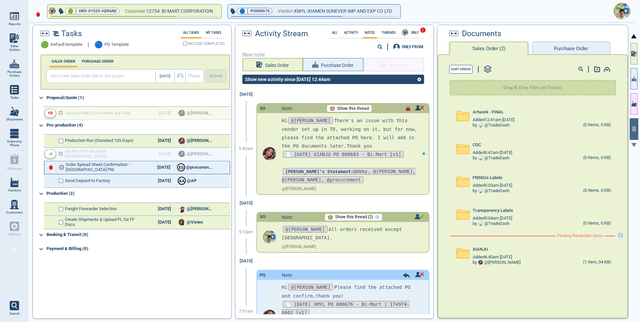
click at [62, 167] on input "checkbox" at bounding box center [61, 167] width 5 height 5
checkbox input "false"
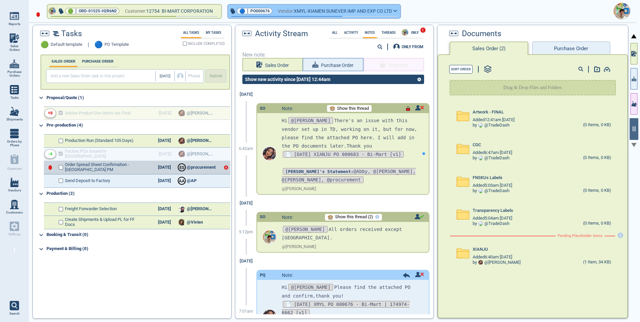
click at [347, 13] on span "XMYL-XIAMEN SUNEVER IMP AND EXP CO LTD" at bounding box center [343, 11] width 98 height 8
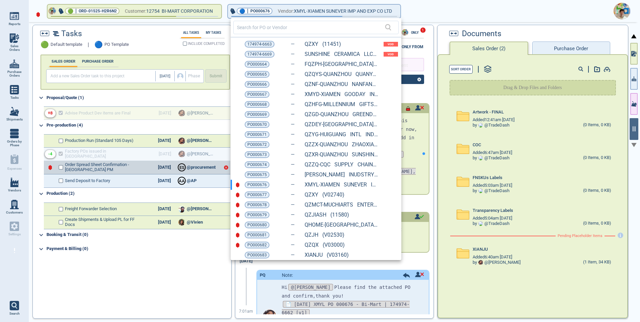
click at [259, 197] on span "PO000677" at bounding box center [256, 194] width 19 height 7
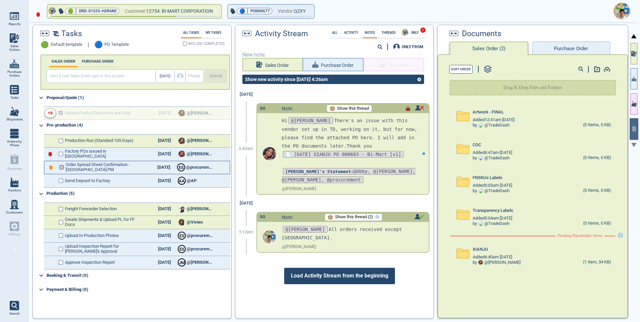
click at [62, 167] on input "checkbox" at bounding box center [61, 167] width 5 height 5
checkbox input "false"
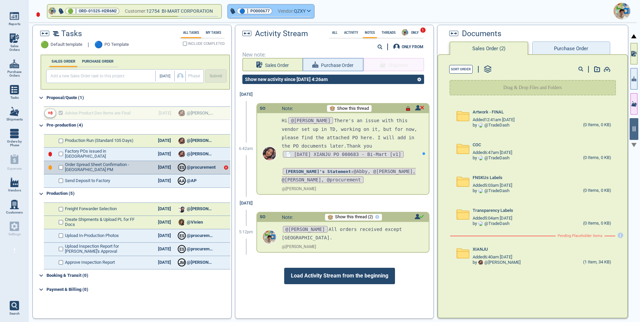
click at [313, 12] on button "🔵 | PO000677 Vendor: QZXY" at bounding box center [271, 11] width 86 height 13
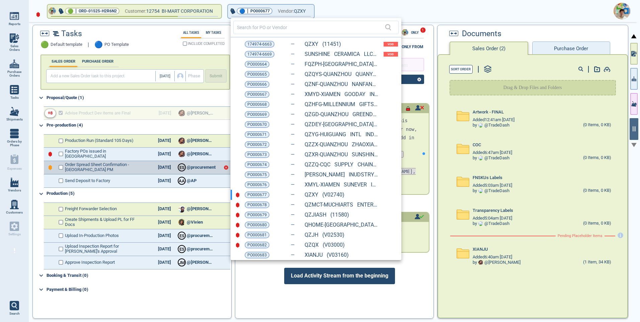
drag, startPoint x: 258, startPoint y: 206, endPoint x: 255, endPoint y: 206, distance: 3.4
click at [258, 206] on span "PO000678" at bounding box center [256, 204] width 19 height 7
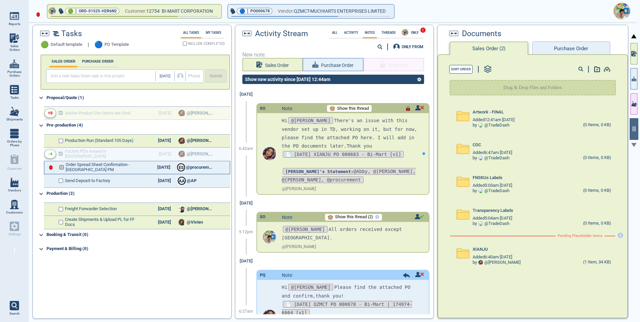
click at [61, 168] on input "checkbox" at bounding box center [61, 167] width 5 height 5
checkbox input "false"
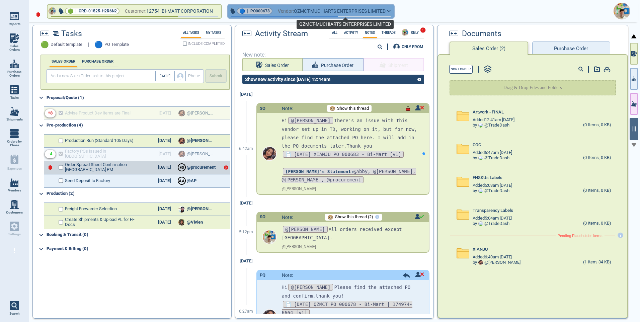
click at [302, 12] on span "QZMCT-MUCHIARTS ENTERPRISES LIMITED" at bounding box center [340, 11] width 92 height 8
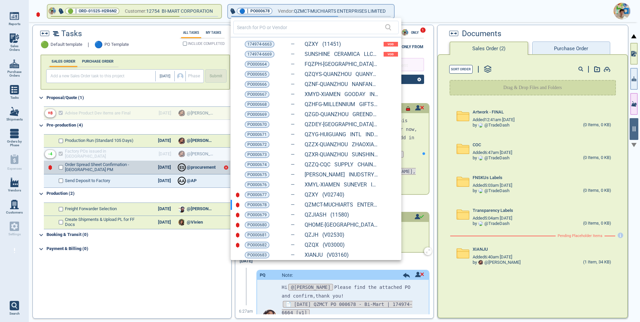
click at [259, 217] on span "PO000679" at bounding box center [256, 214] width 19 height 7
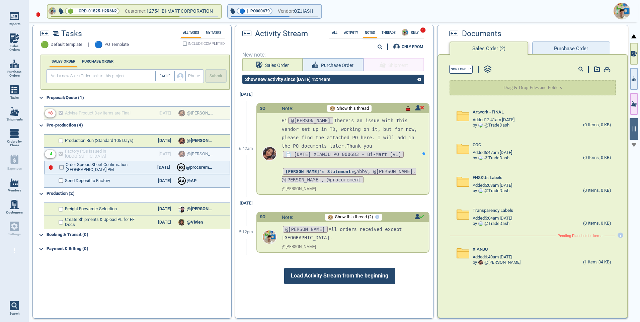
click at [61, 167] on input "checkbox" at bounding box center [61, 167] width 5 height 5
checkbox input "false"
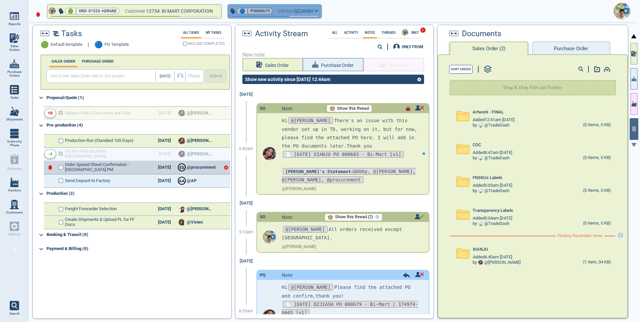
click at [320, 12] on button "🔵 | PO000679 Vendor: QZJIASH" at bounding box center [274, 11] width 93 height 13
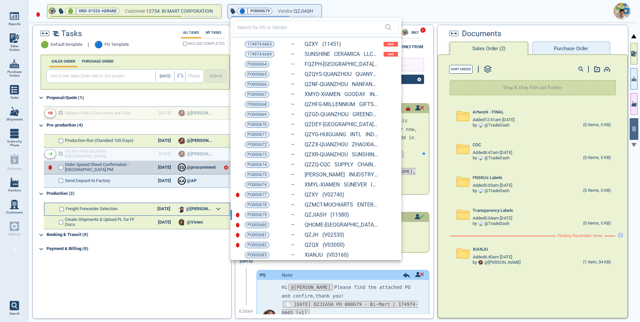
drag, startPoint x: 258, startPoint y: 228, endPoint x: 197, endPoint y: 203, distance: 65.9
click at [258, 228] on span "PO000680" at bounding box center [256, 225] width 19 height 7
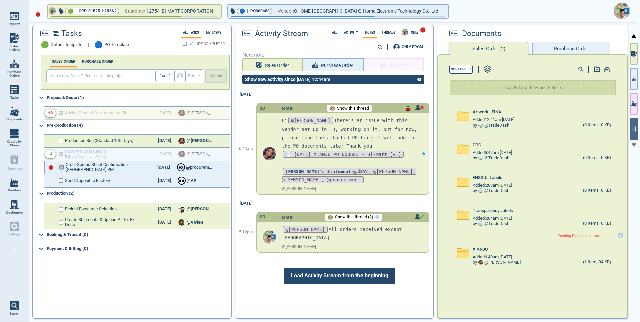
click at [61, 167] on input "checkbox" at bounding box center [61, 167] width 5 height 5
checkbox input "false"
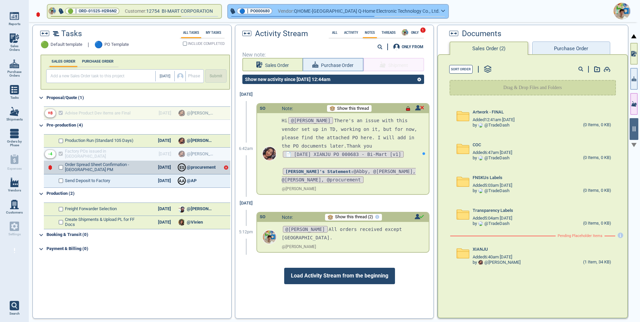
click at [353, 12] on span "QHOME-[GEOGRAPHIC_DATA] Q-home Electronic Technology Co., Ltd." at bounding box center [367, 11] width 146 height 8
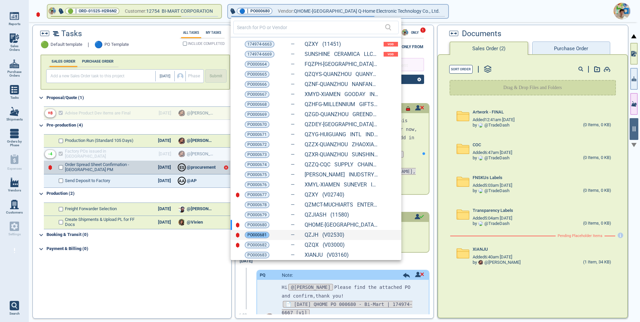
click at [250, 235] on span "PO000681" at bounding box center [256, 235] width 19 height 7
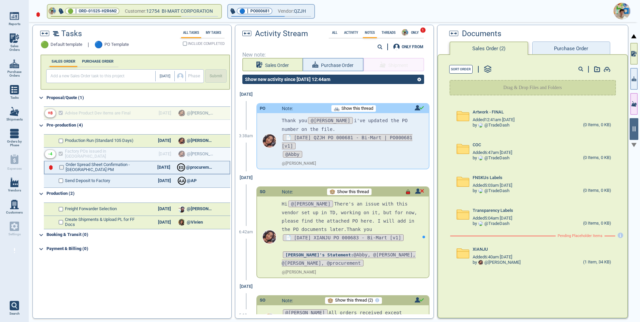
click at [63, 167] on input "checkbox" at bounding box center [61, 167] width 5 height 5
checkbox input "false"
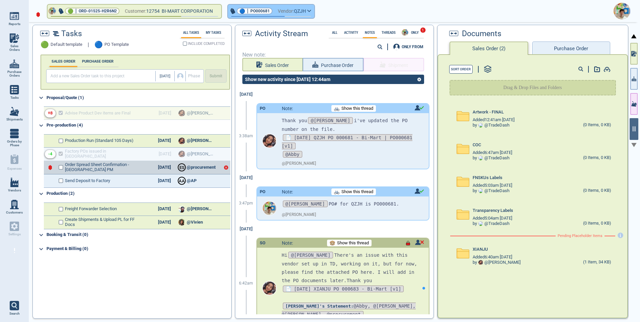
click at [306, 11] on span "QZJH" at bounding box center [300, 11] width 12 height 8
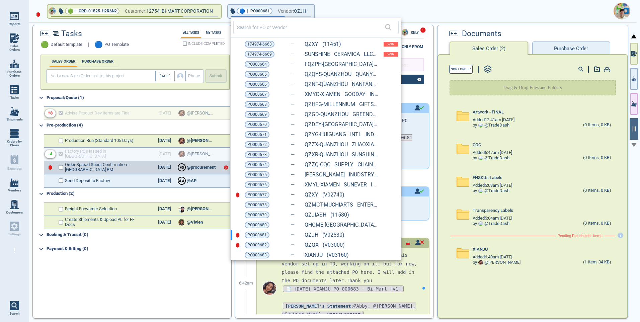
drag, startPoint x: 253, startPoint y: 244, endPoint x: 70, endPoint y: 182, distance: 192.5
click at [253, 244] on span "PO000682" at bounding box center [256, 245] width 19 height 7
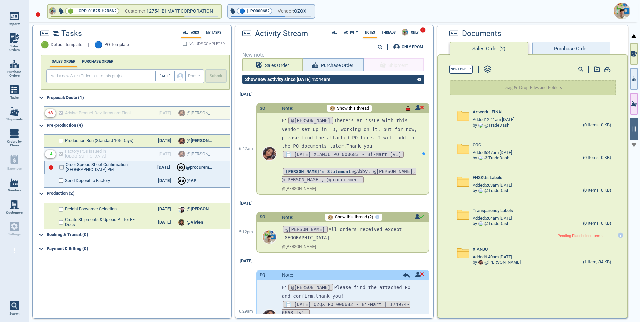
click at [62, 167] on input "checkbox" at bounding box center [61, 167] width 5 height 5
checkbox input "false"
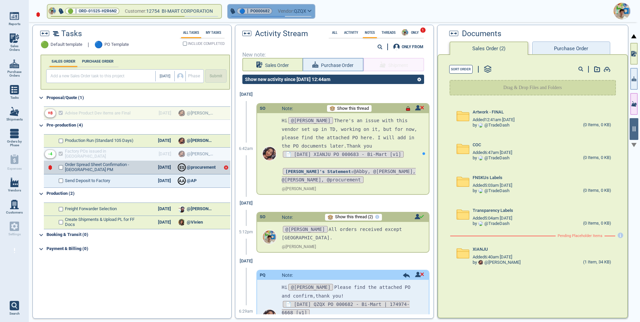
click at [315, 13] on button "🔵 | PO000682 Vendor: QZQX" at bounding box center [271, 11] width 87 height 13
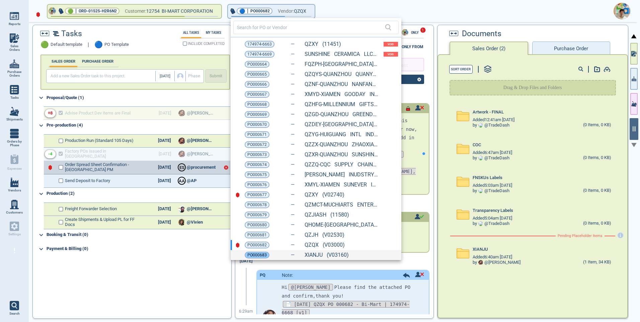
click at [257, 257] on span "PO000683" at bounding box center [256, 255] width 19 height 7
